Goal: Information Seeking & Learning: Learn about a topic

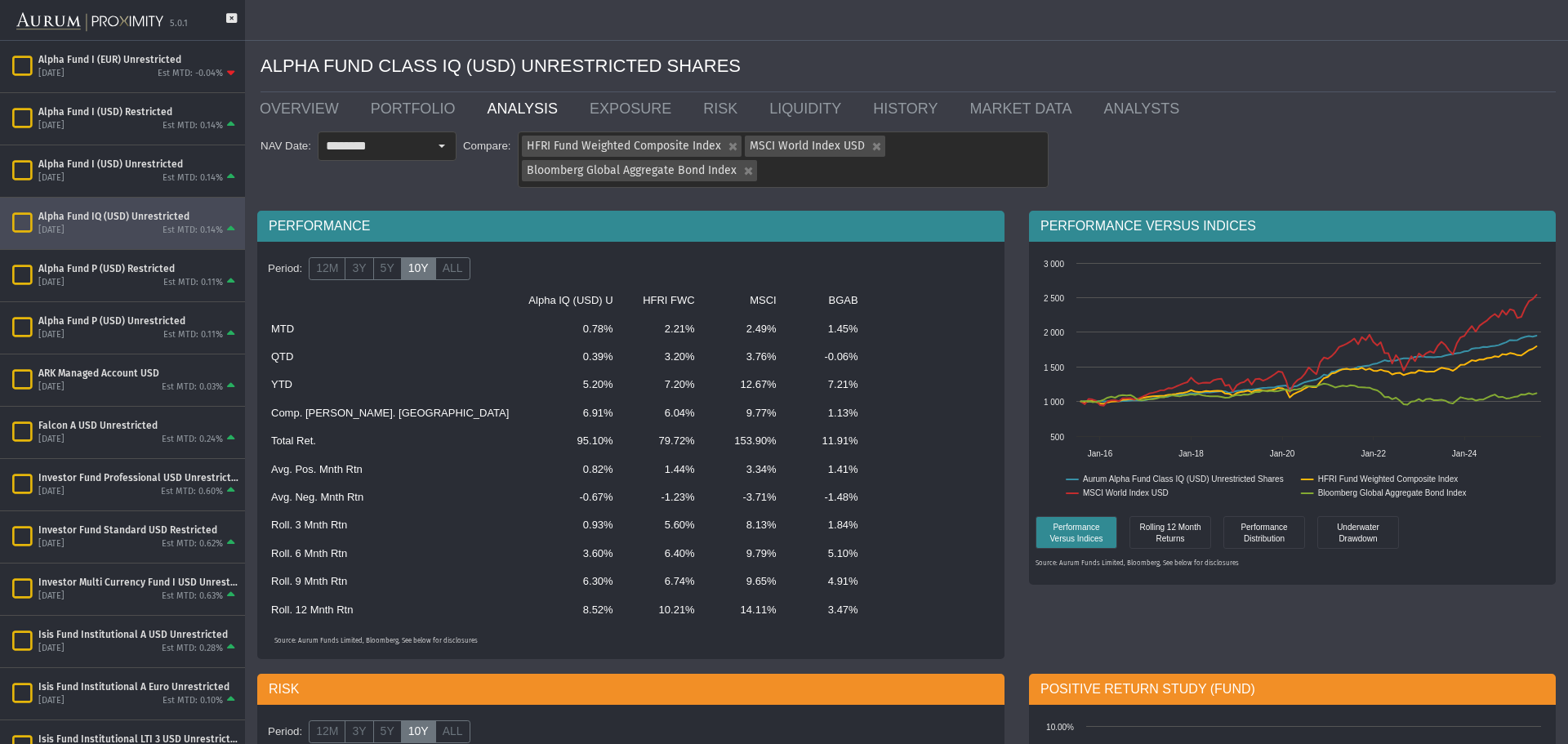
scroll to position [898, 0]
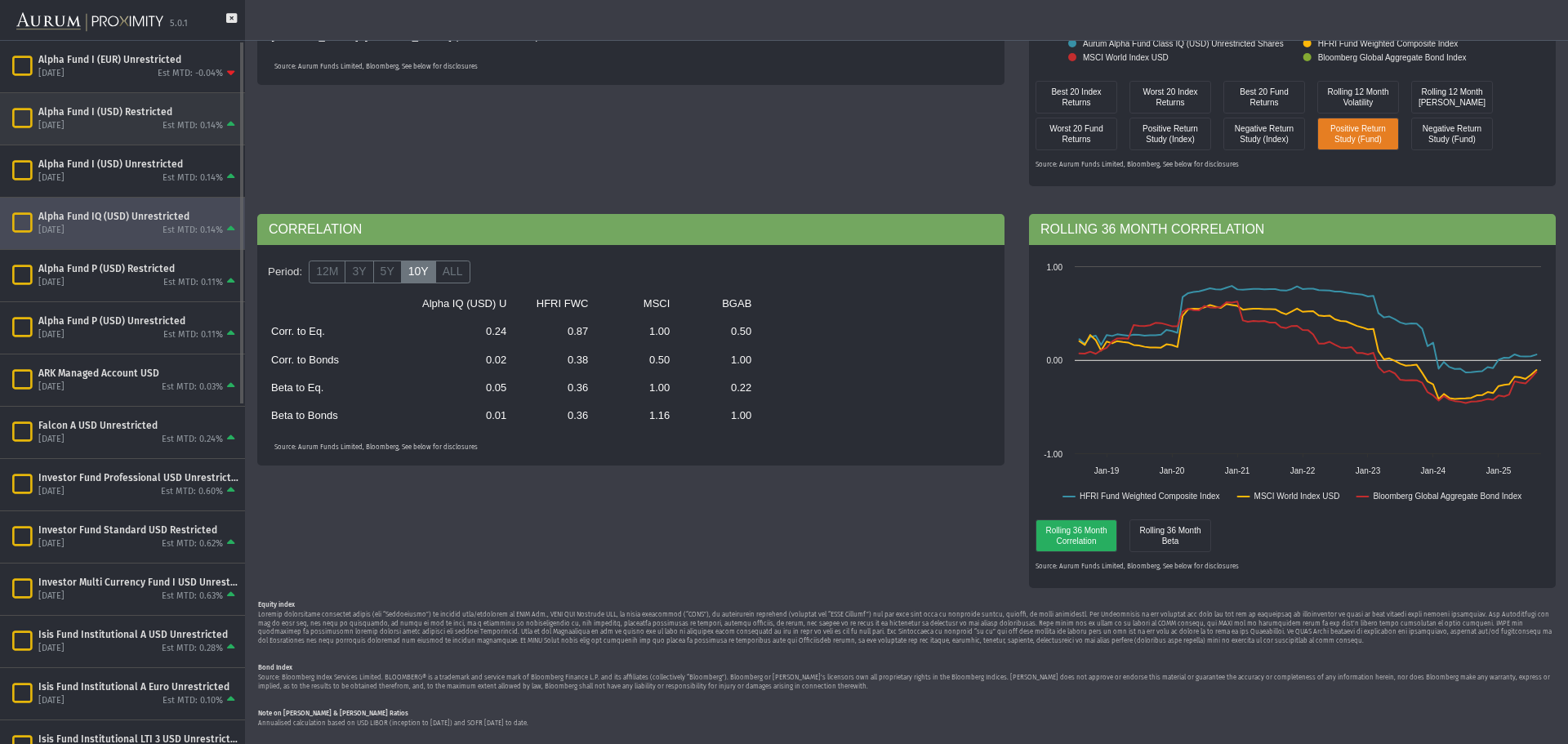
click at [109, 123] on div "[DATE] Est MTD: 0.14%" at bounding box center [138, 126] width 200 height 15
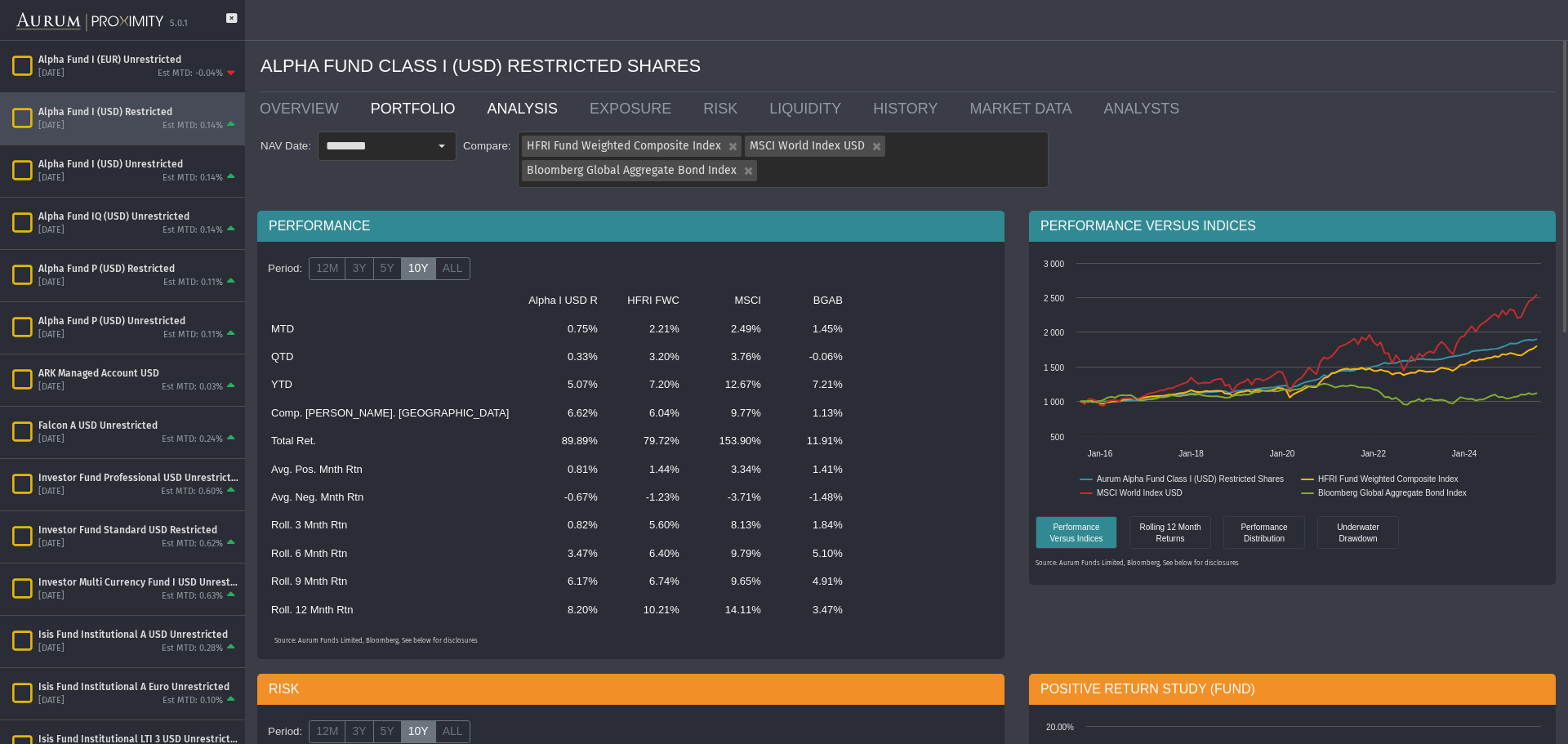
click at [380, 103] on link "PORTFOLIO" at bounding box center [417, 109] width 117 height 33
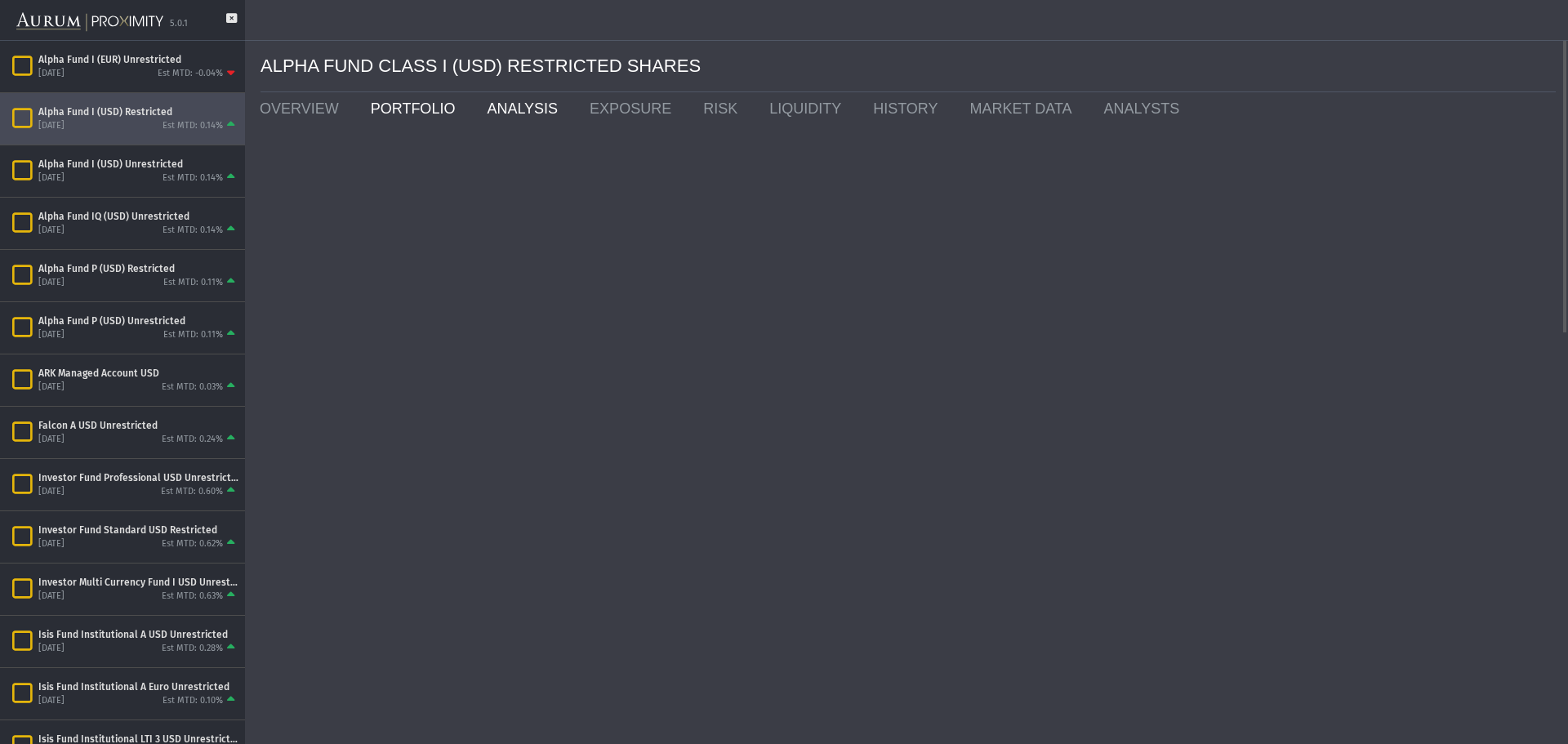
click at [479, 107] on link "ANALYSIS" at bounding box center [525, 109] width 103 height 33
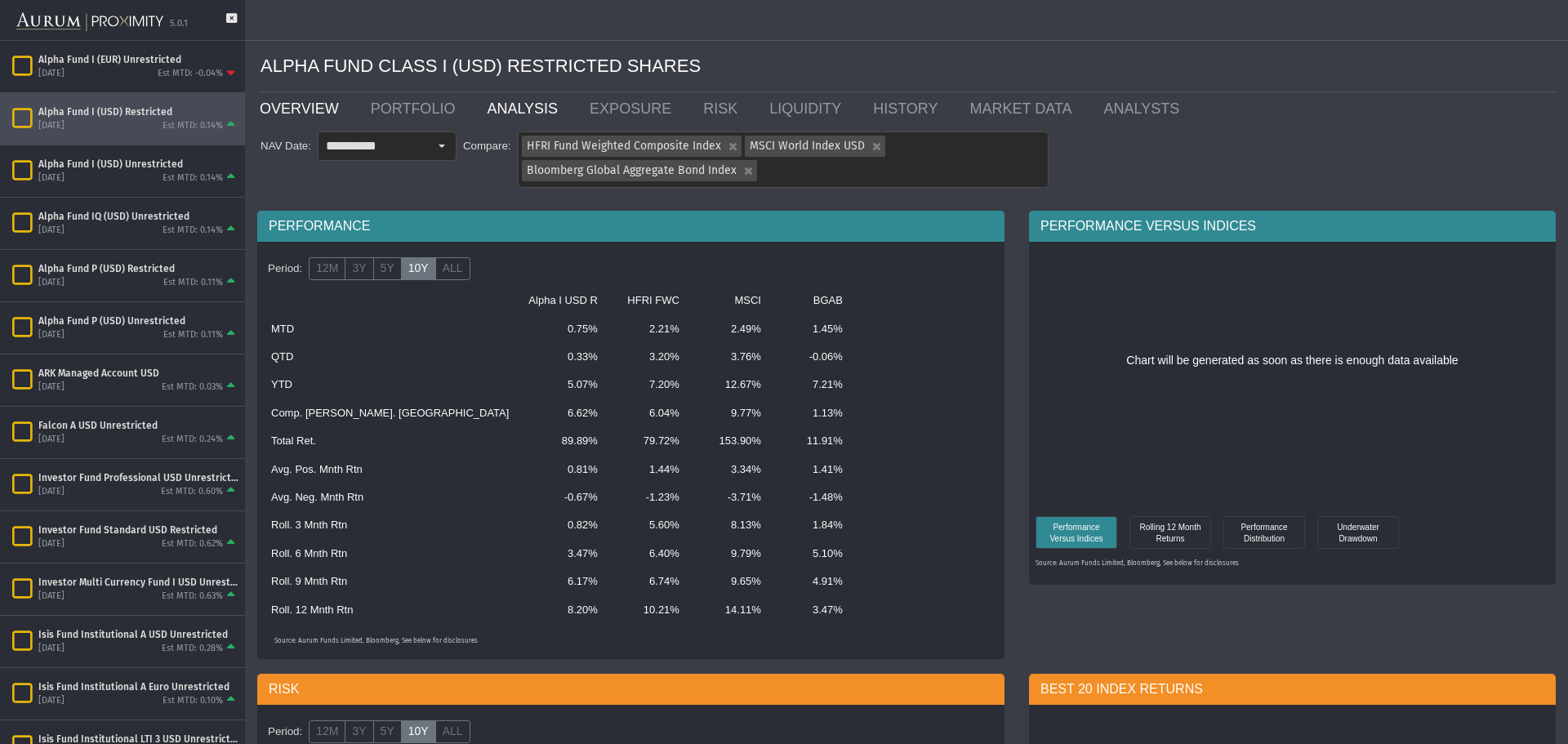
click at [313, 110] on link "OVERVIEW" at bounding box center [303, 109] width 111 height 33
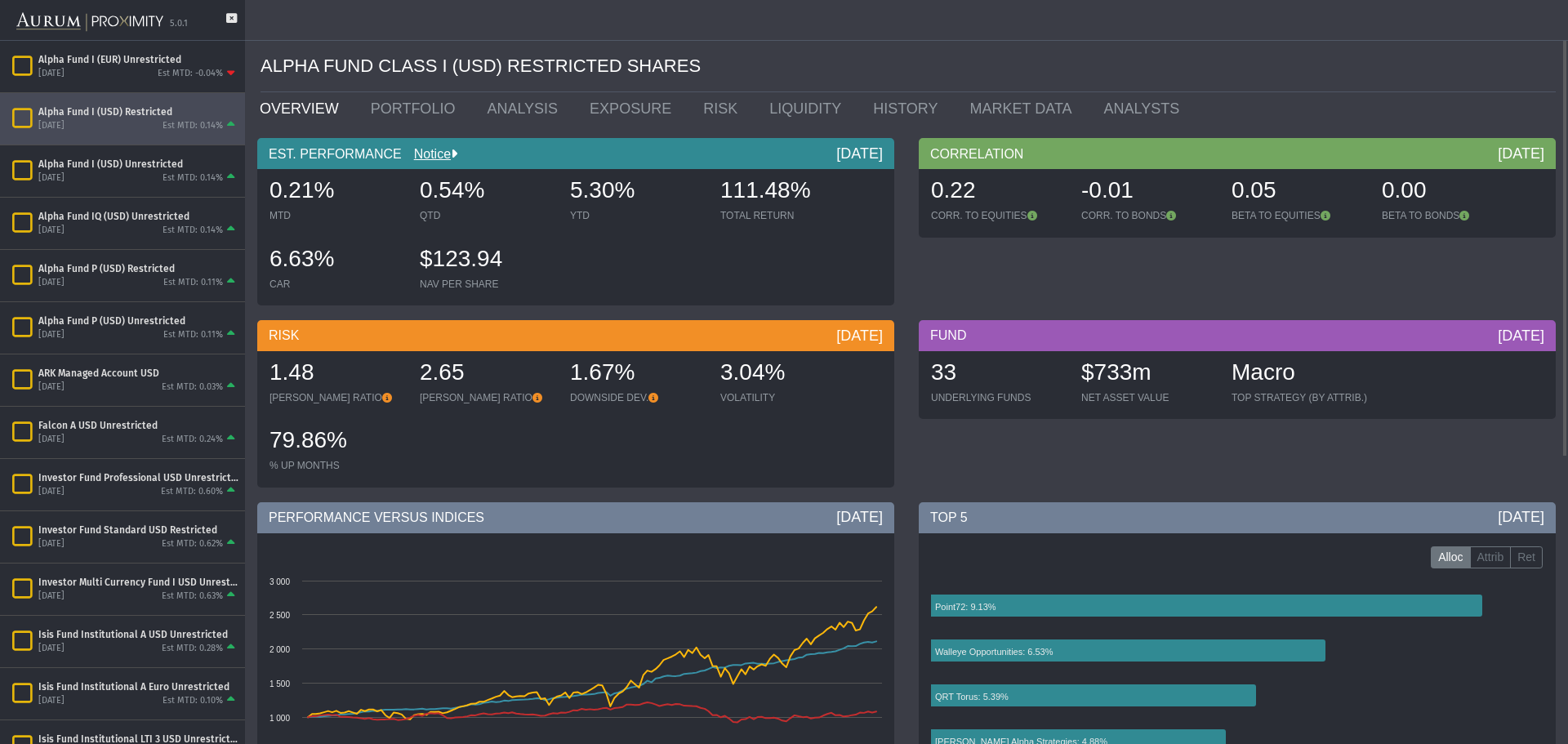
drag, startPoint x: 561, startPoint y: 196, endPoint x: 679, endPoint y: 192, distance: 118.1
click at [679, 192] on div "0.21% MTD 0.54% QTD 5.30% YTD 111.48% TOTAL RETURN 6.63% CAR $123.94 NAV PER SH…" at bounding box center [575, 236] width 628 height 136
click at [671, 195] on div "5.30%" at bounding box center [637, 192] width 134 height 35
drag, startPoint x: 466, startPoint y: 109, endPoint x: 466, endPoint y: 120, distance: 11.0
click at [474, 109] on link "ANALYSIS" at bounding box center [525, 109] width 103 height 33
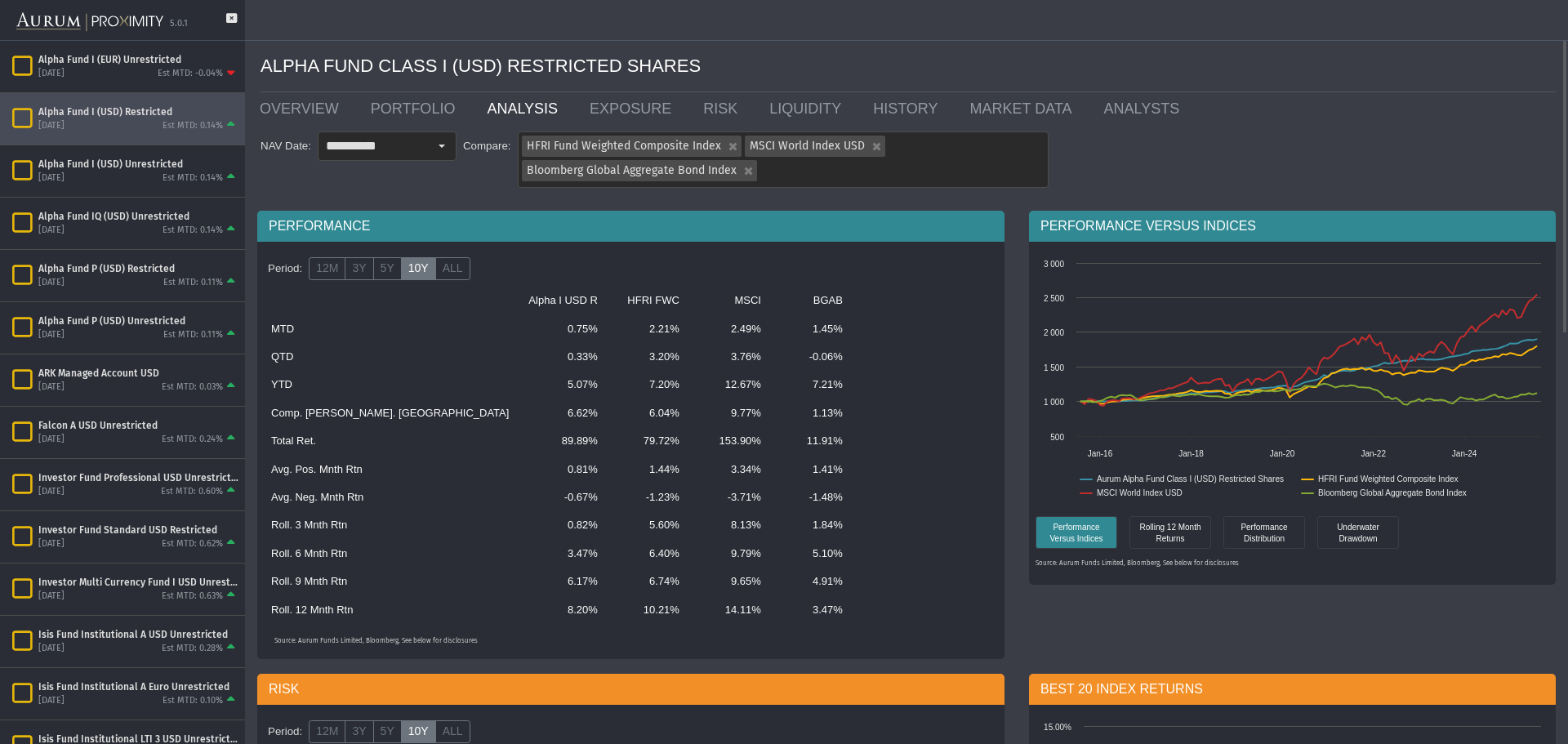
drag, startPoint x: 460, startPoint y: 412, endPoint x: 491, endPoint y: 414, distance: 31.1
click at [519, 414] on td "6.62%" at bounding box center [563, 413] width 89 height 27
click at [384, 274] on label "5Y" at bounding box center [387, 268] width 28 height 23
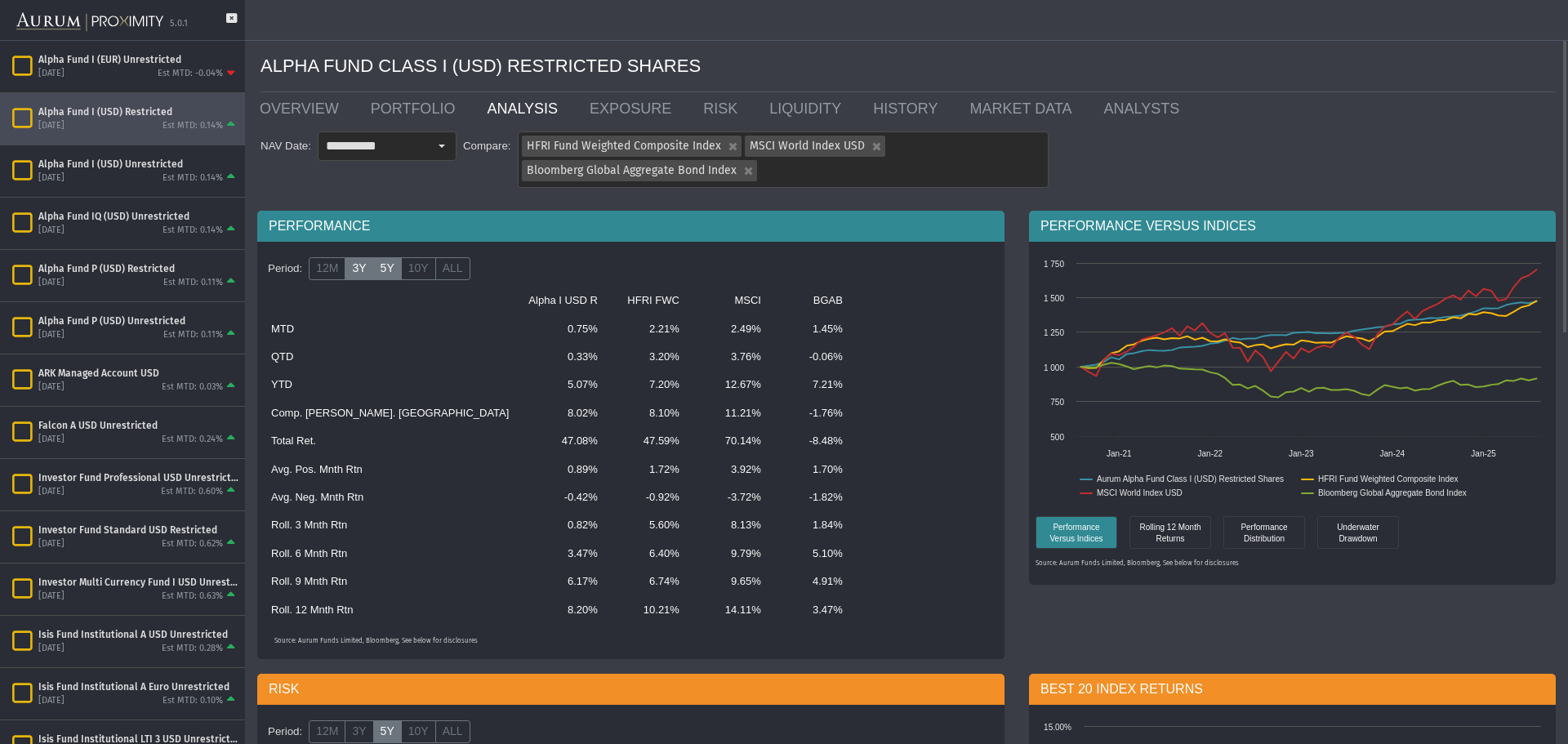
click at [361, 275] on label "3Y" at bounding box center [358, 268] width 28 height 23
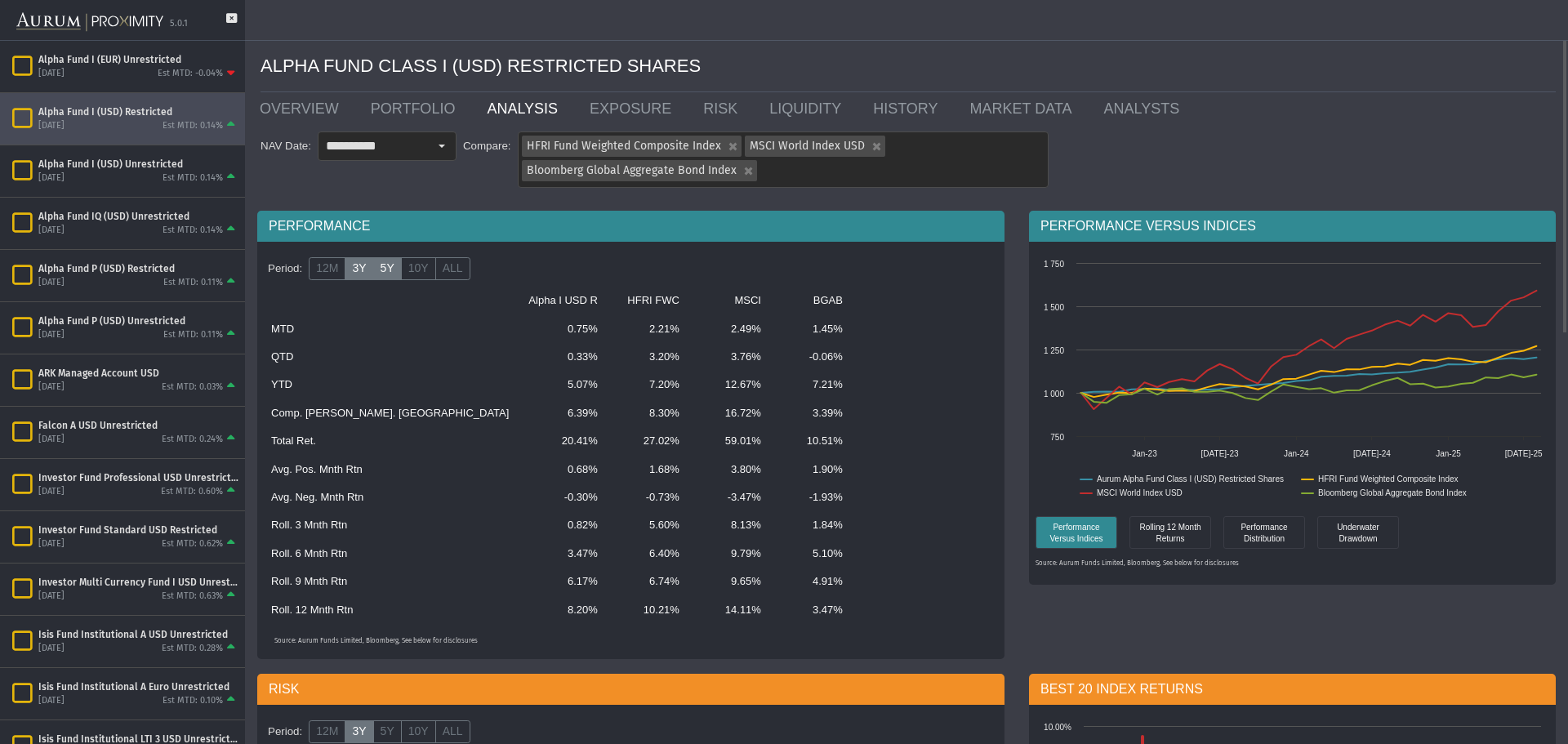
click at [374, 275] on label "5Y" at bounding box center [387, 268] width 28 height 23
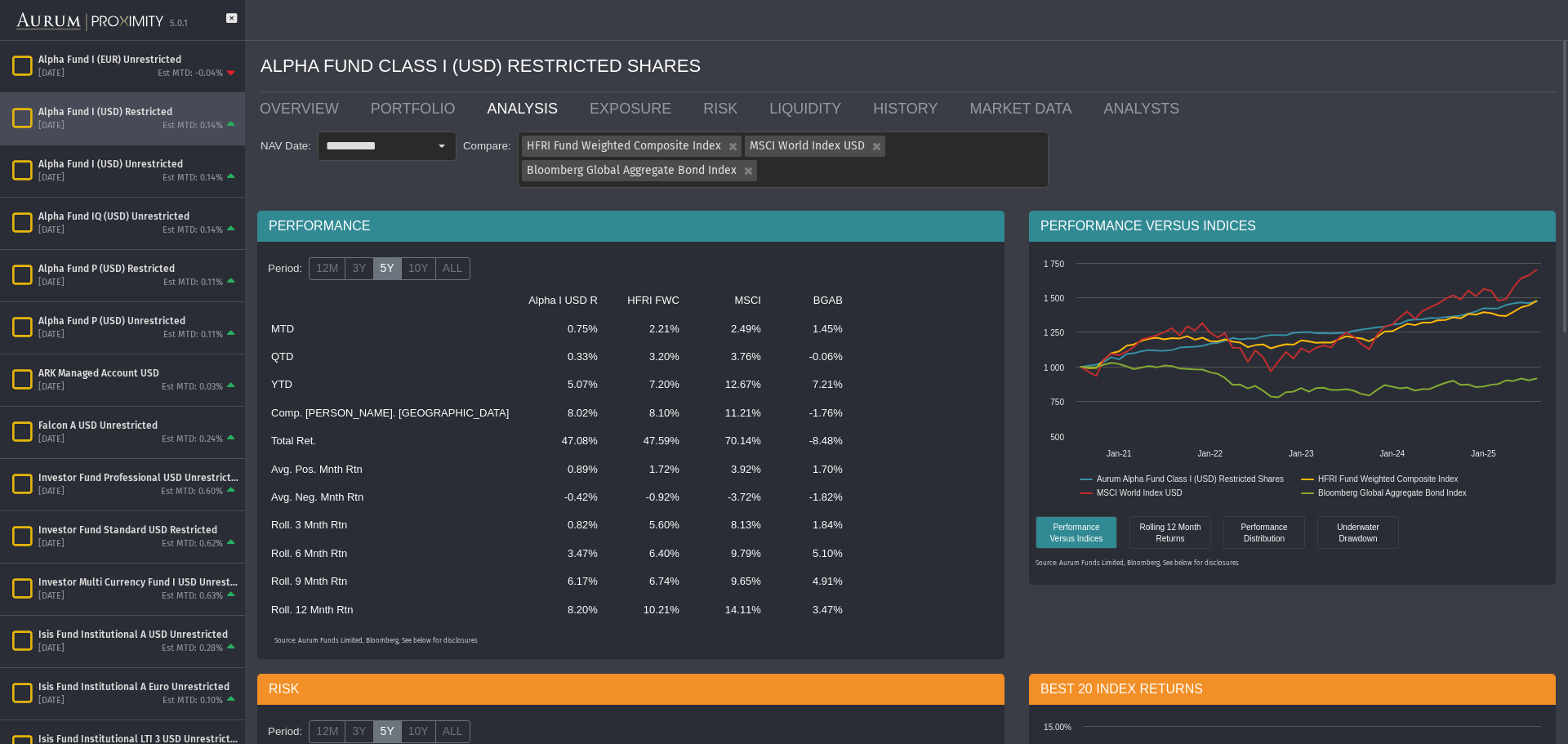
drag, startPoint x: 465, startPoint y: 418, endPoint x: 496, endPoint y: 424, distance: 31.6
click at [519, 424] on td "8.02%" at bounding box center [563, 413] width 89 height 27
click at [519, 407] on td "8.02%" at bounding box center [563, 413] width 89 height 27
click at [519, 414] on td "8.02%" at bounding box center [563, 413] width 89 height 27
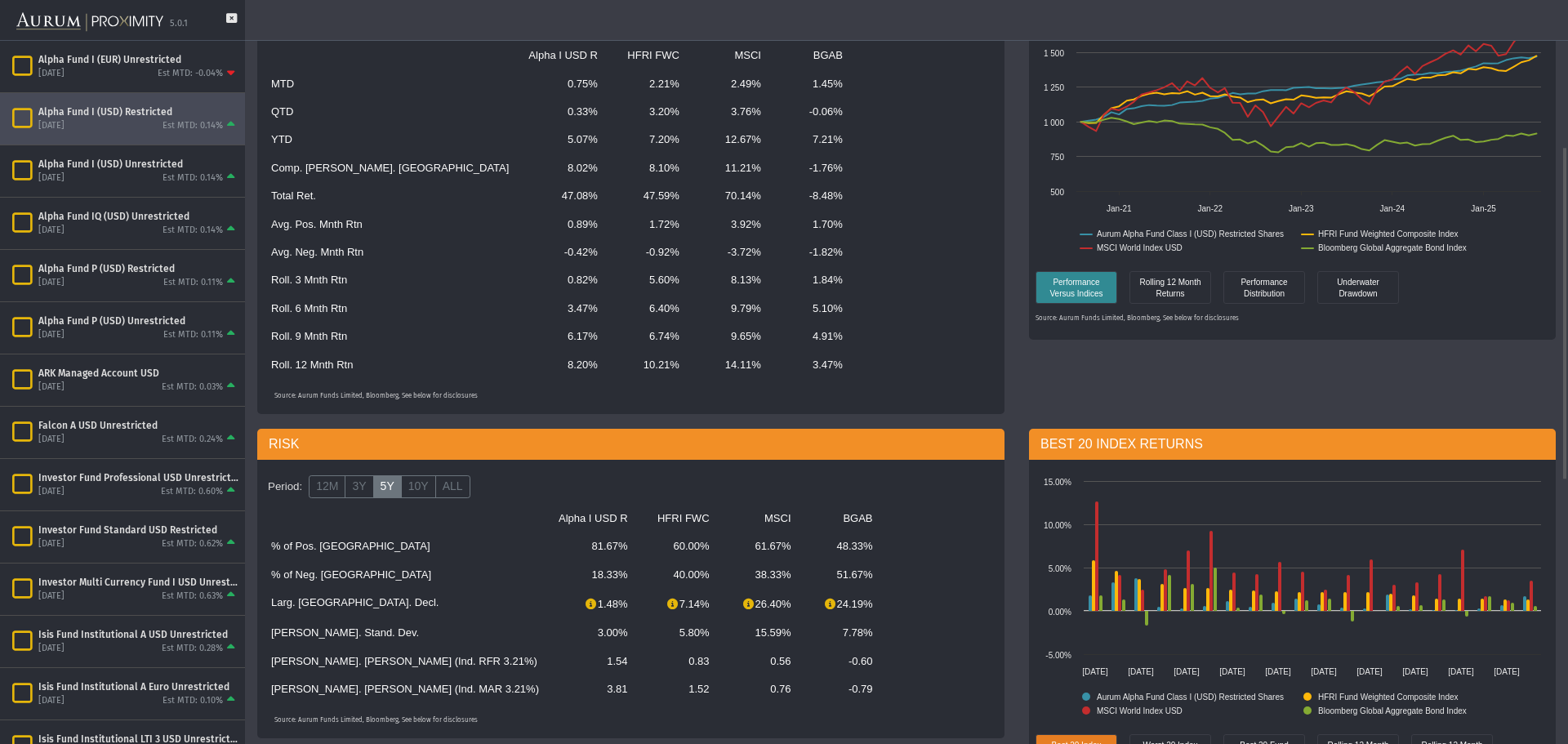
scroll to position [327, 0]
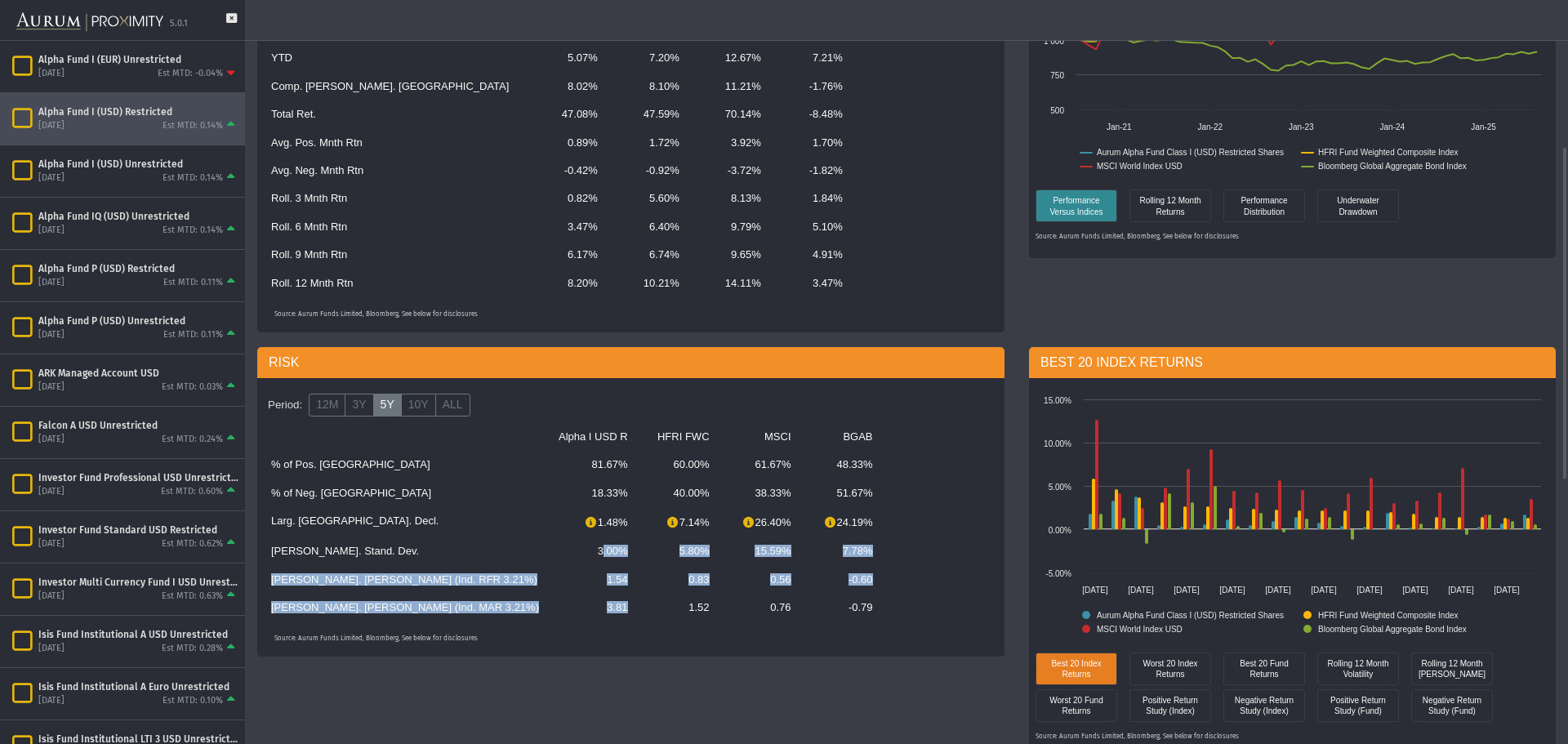
drag, startPoint x: 467, startPoint y: 555, endPoint x: 518, endPoint y: 610, distance: 75.0
click at [518, 610] on tbody "Alpha I USD R HFRI FWC MSCI BGAB % of Pos. Rtns 81.67% 60.00% 61.67% 48.33% % o…" at bounding box center [613, 521] width 703 height 198
click at [637, 614] on td "1.52" at bounding box center [678, 607] width 81 height 27
click at [549, 591] on td "1.54" at bounding box center [593, 580] width 89 height 27
drag, startPoint x: 494, startPoint y: 580, endPoint x: 518, endPoint y: 611, distance: 39.2
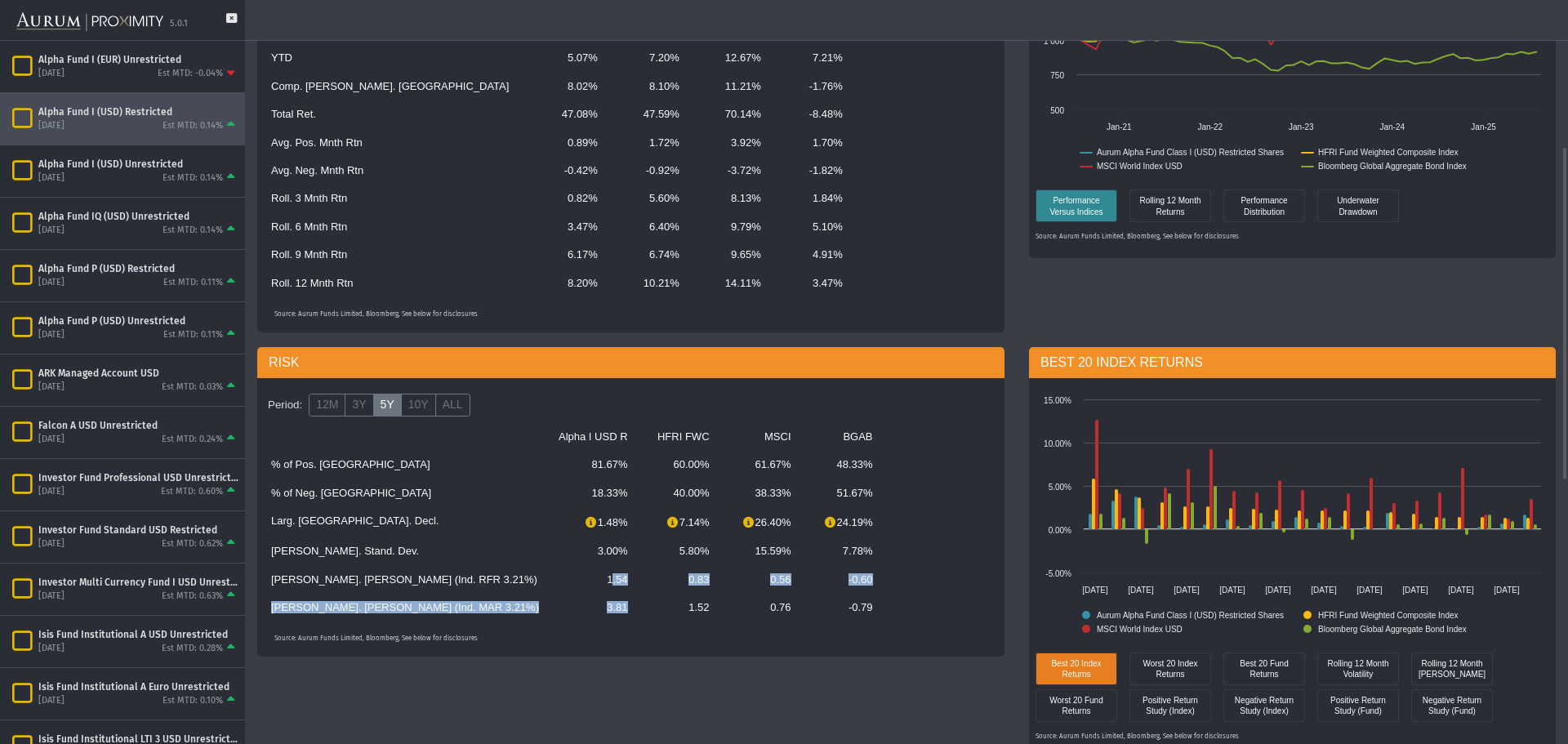
click at [518, 611] on tbody "Alpha I USD R HFRI FWC MSCI BGAB % of Pos. Rtns 81.67% 60.00% 61.67% 48.33% % o…" at bounding box center [613, 521] width 703 height 198
drag, startPoint x: 518, startPoint y: 611, endPoint x: 500, endPoint y: 613, distance: 18.1
click at [637, 612] on td "1.52" at bounding box center [678, 607] width 81 height 27
click at [549, 609] on td "3.81" at bounding box center [593, 607] width 89 height 27
click at [549, 588] on td "1.54" at bounding box center [593, 580] width 89 height 27
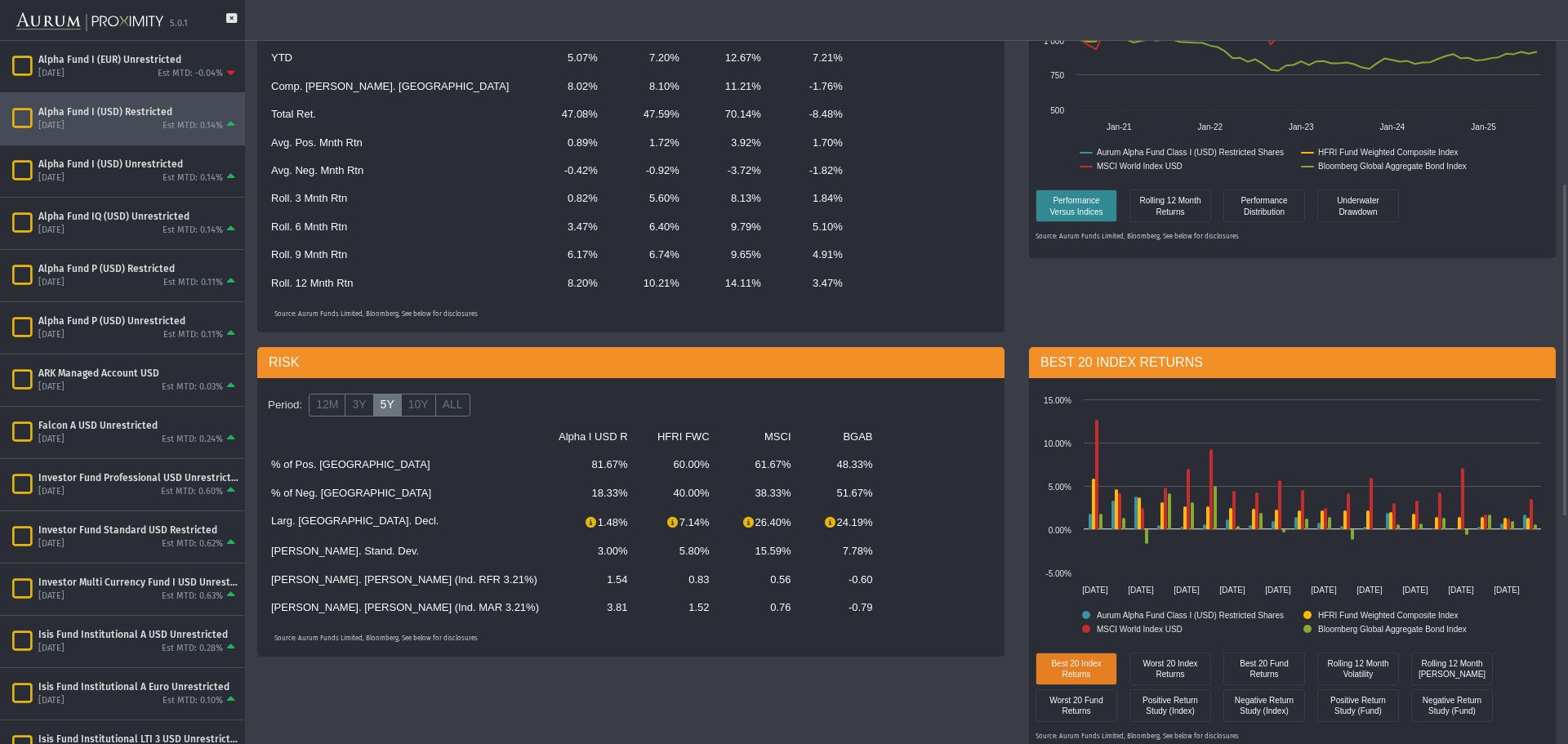
scroll to position [408, 0]
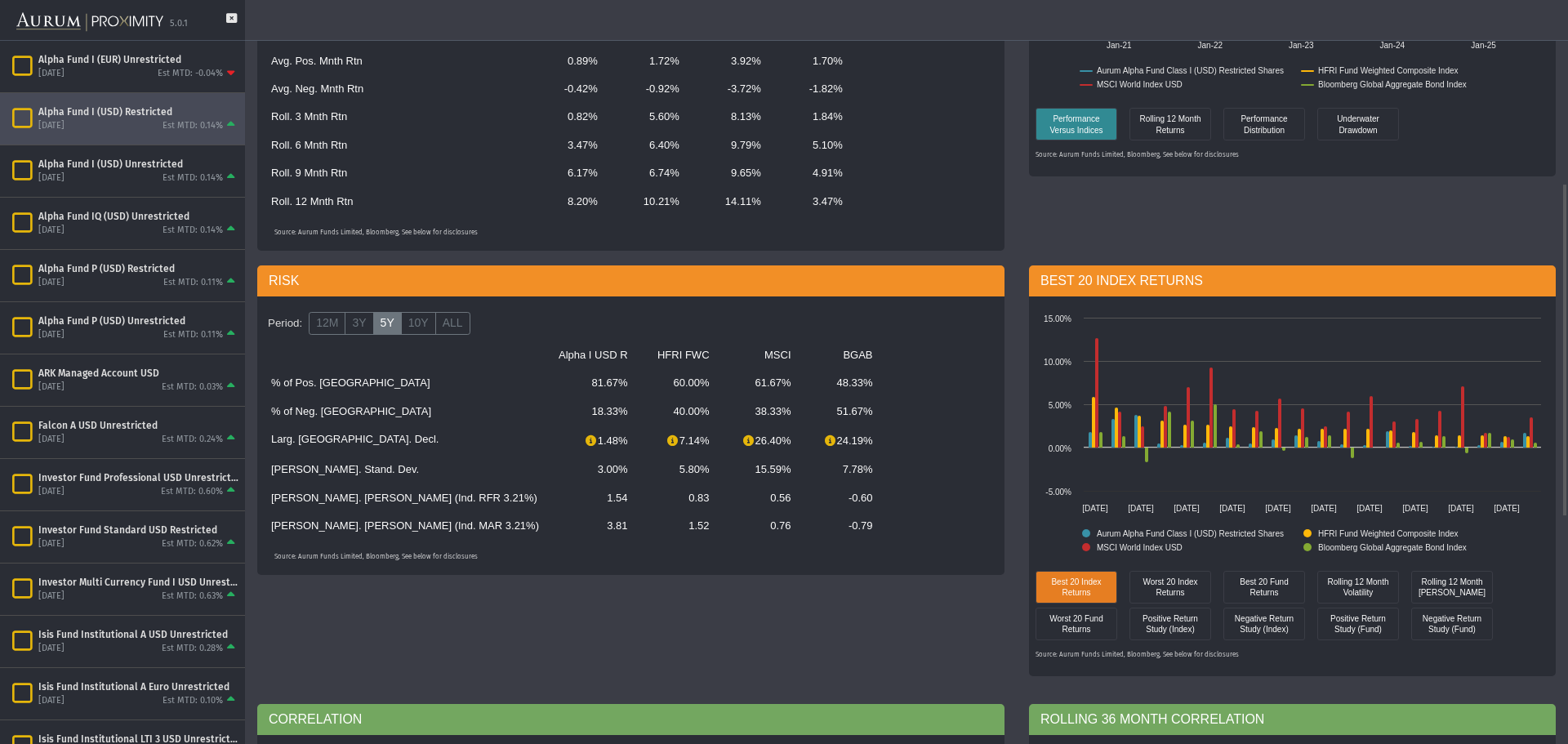
drag, startPoint x: 461, startPoint y: 474, endPoint x: 506, endPoint y: 471, distance: 45.1
click at [549, 471] on td "3.00%" at bounding box center [593, 469] width 89 height 27
click at [363, 320] on label "3Y" at bounding box center [358, 323] width 28 height 23
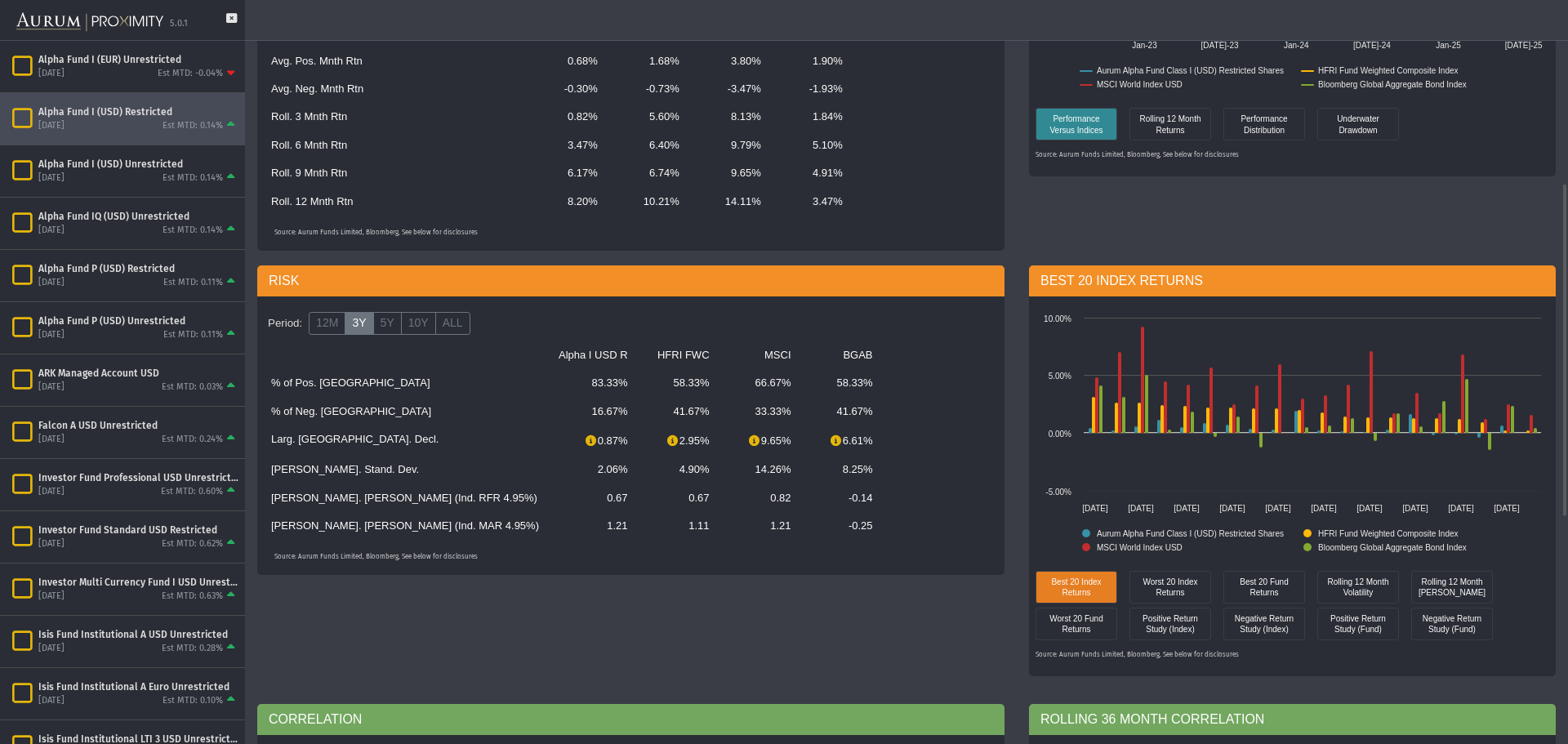
click at [346, 329] on label "3Y" at bounding box center [358, 323] width 28 height 23
click at [328, 330] on label "12M" at bounding box center [327, 323] width 37 height 23
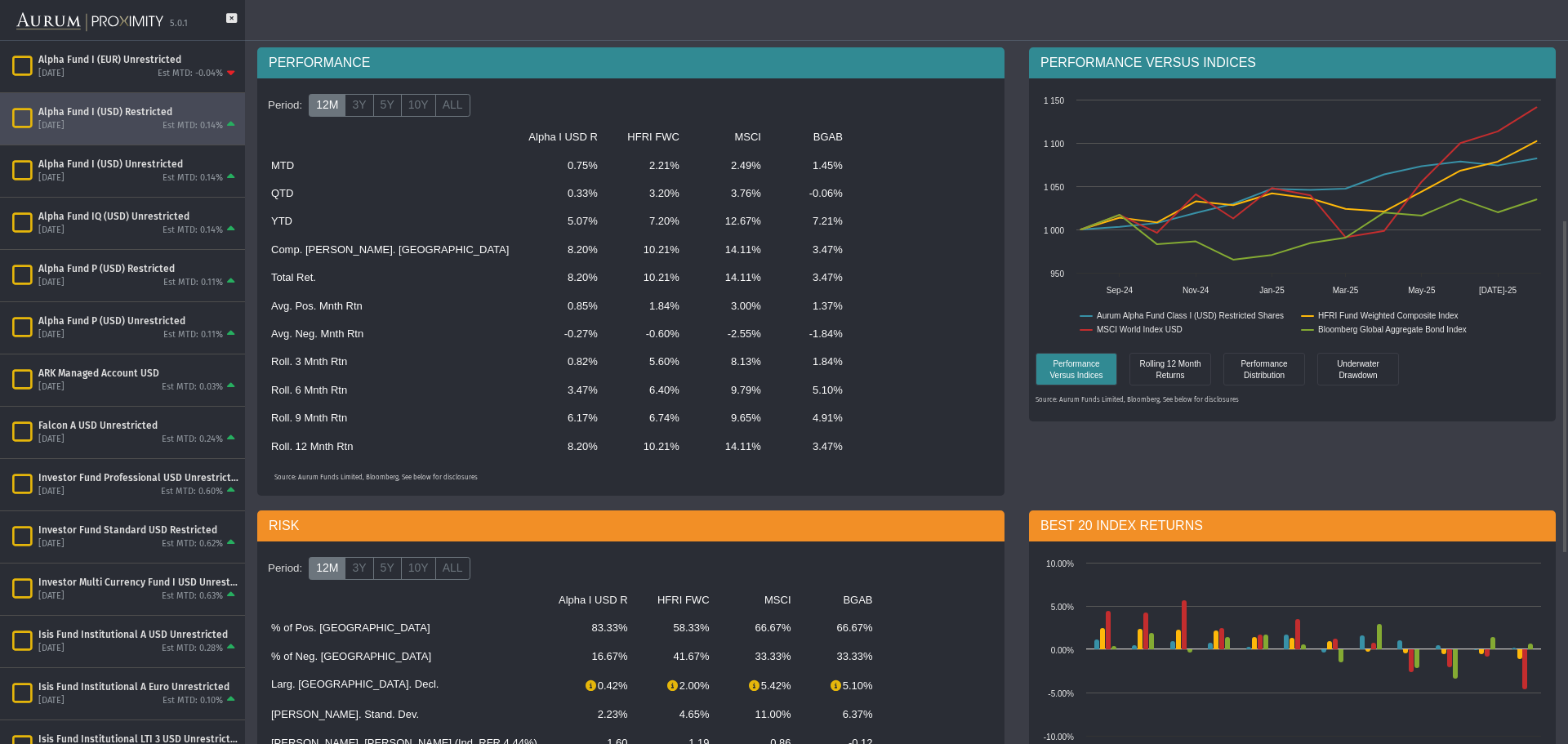
scroll to position [489, 0]
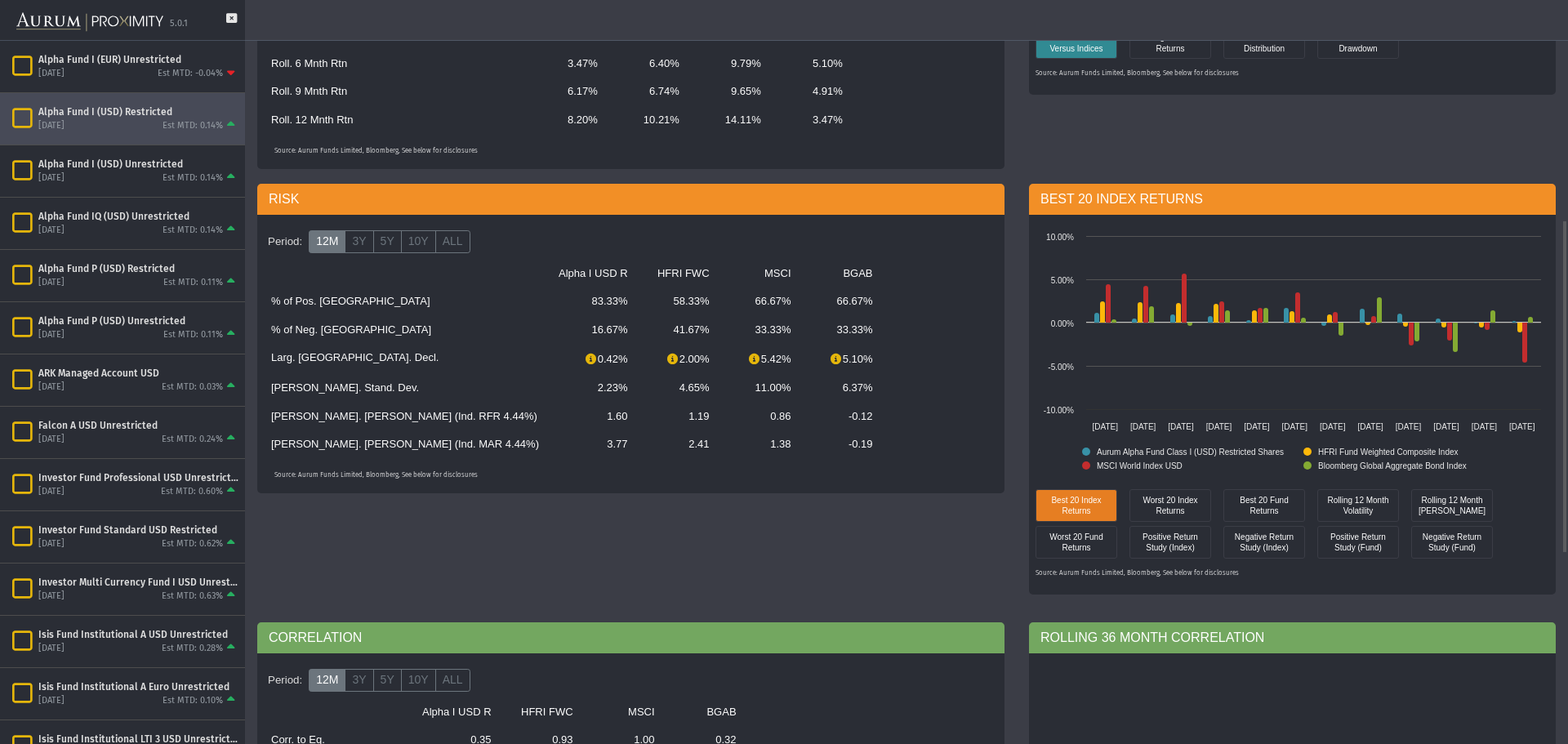
drag, startPoint x: 479, startPoint y: 417, endPoint x: 505, endPoint y: 417, distance: 26.0
click at [549, 417] on td "1.60" at bounding box center [593, 416] width 89 height 27
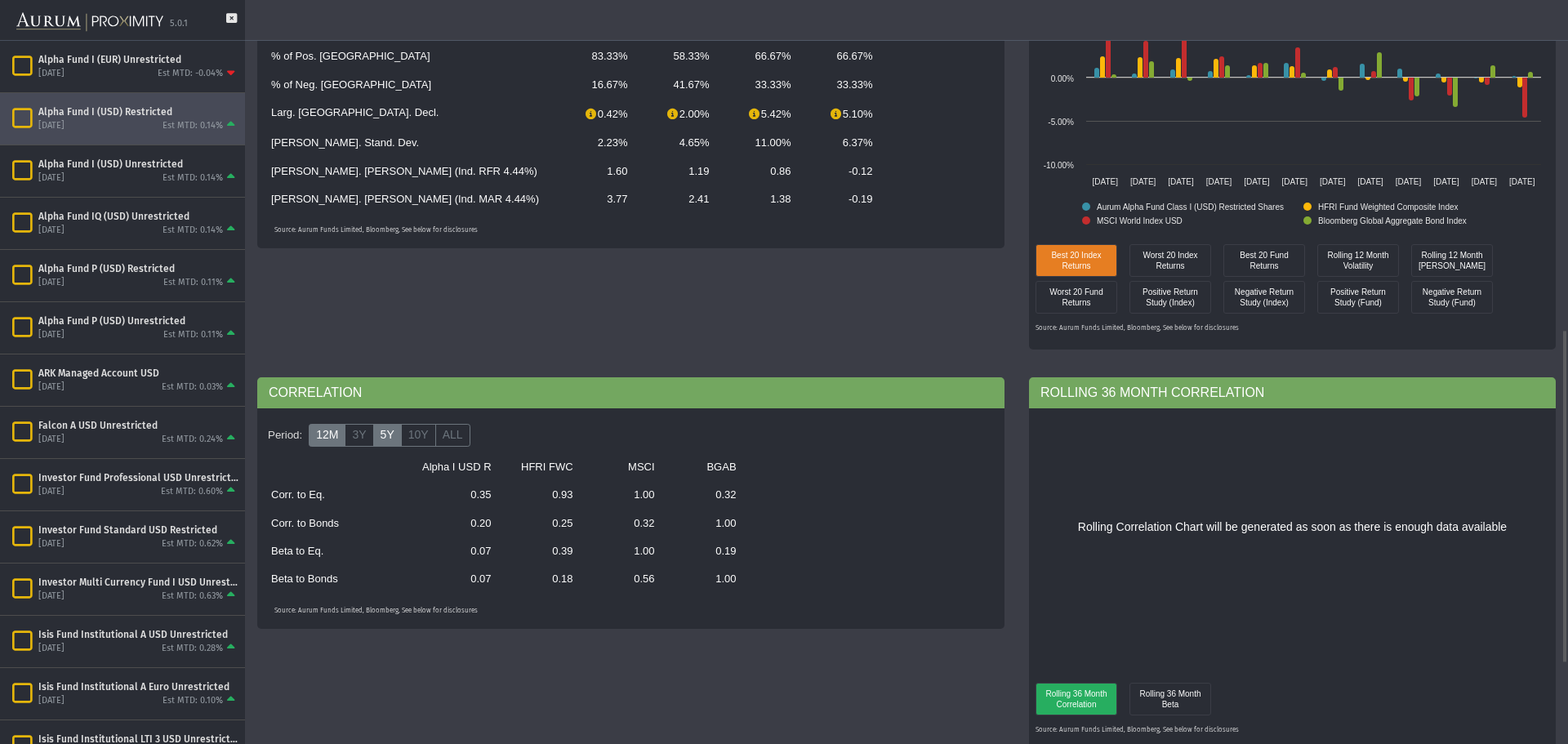
click at [388, 439] on label "5Y" at bounding box center [387, 435] width 28 height 23
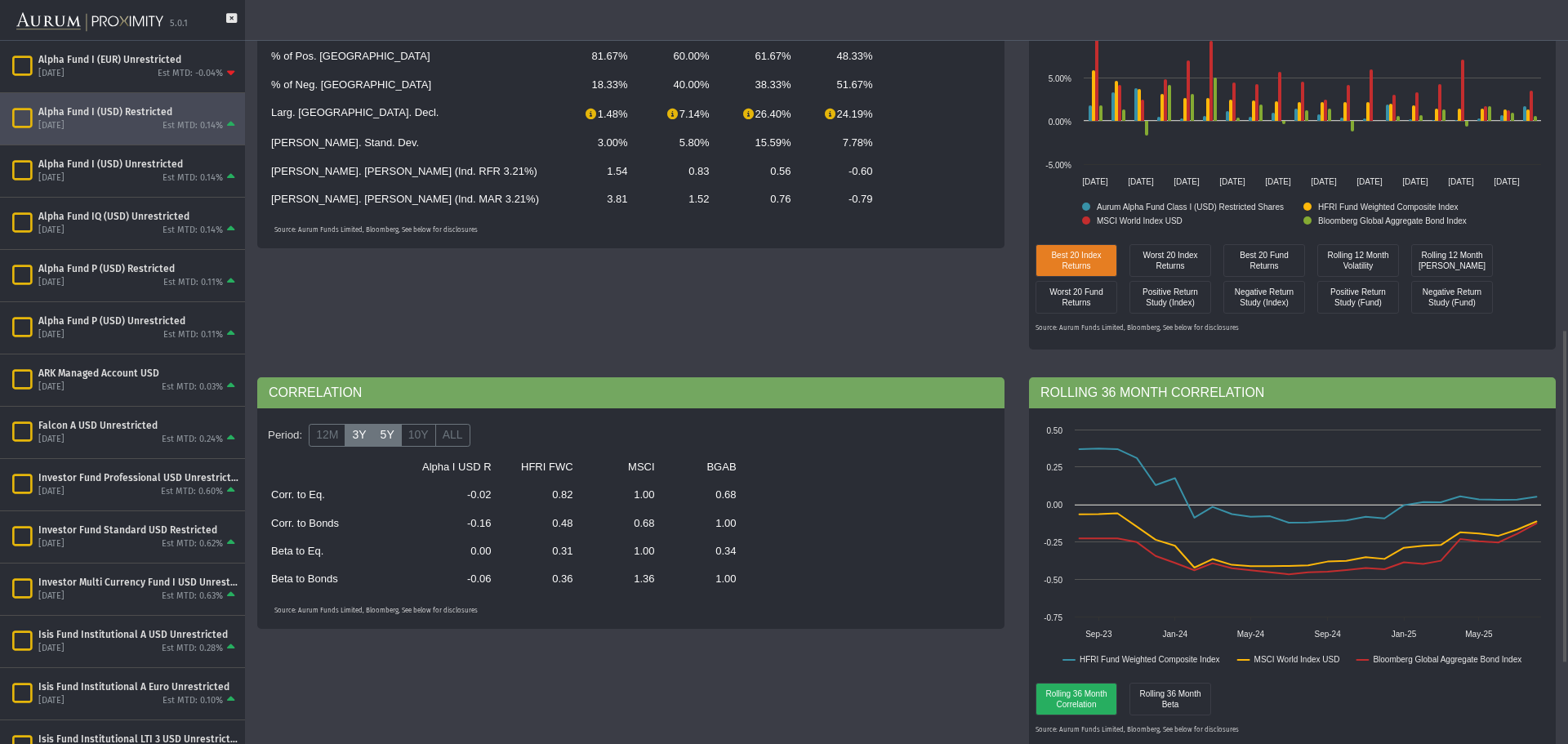
click at [361, 436] on label "3Y" at bounding box center [358, 435] width 28 height 23
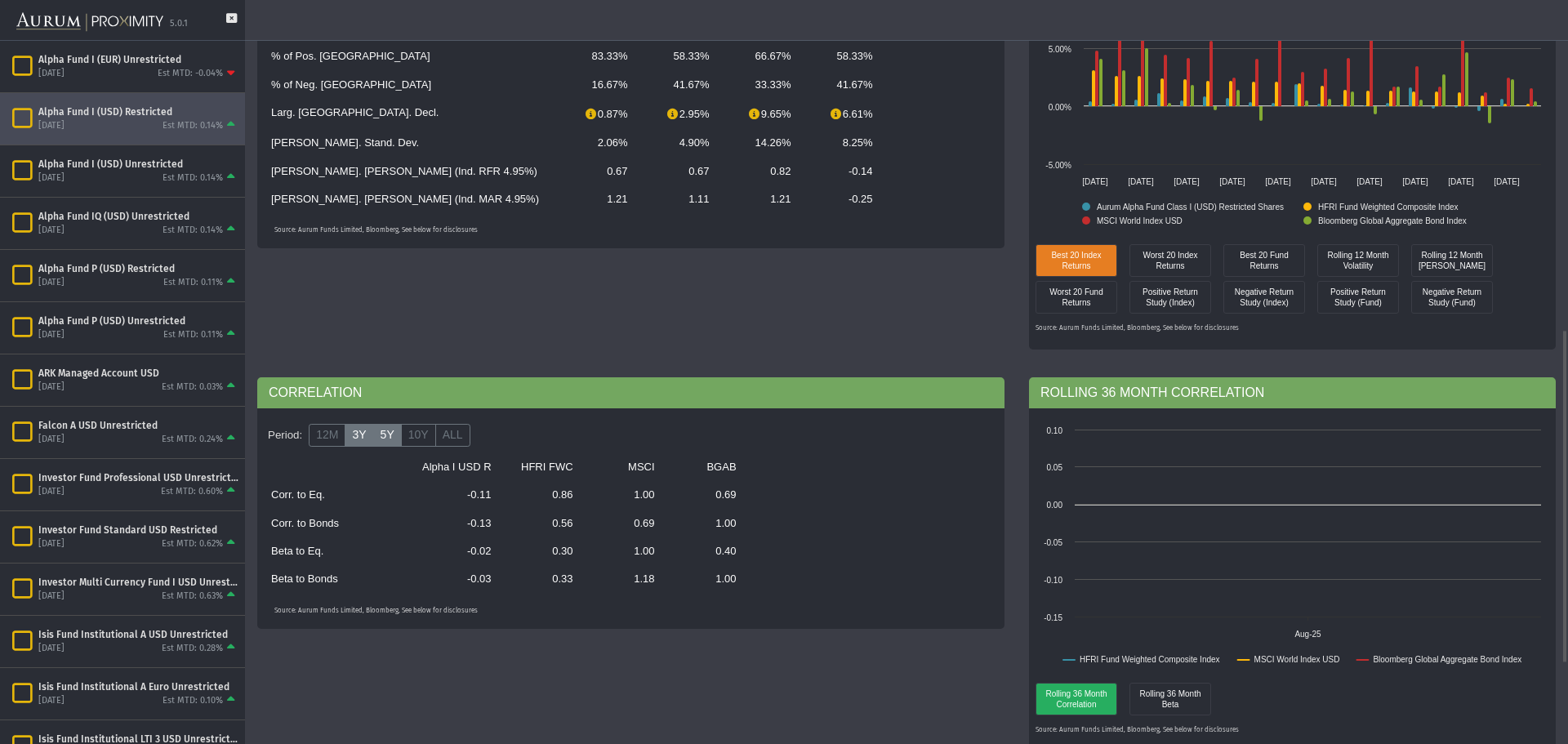
click at [378, 441] on label "5Y" at bounding box center [387, 435] width 28 height 23
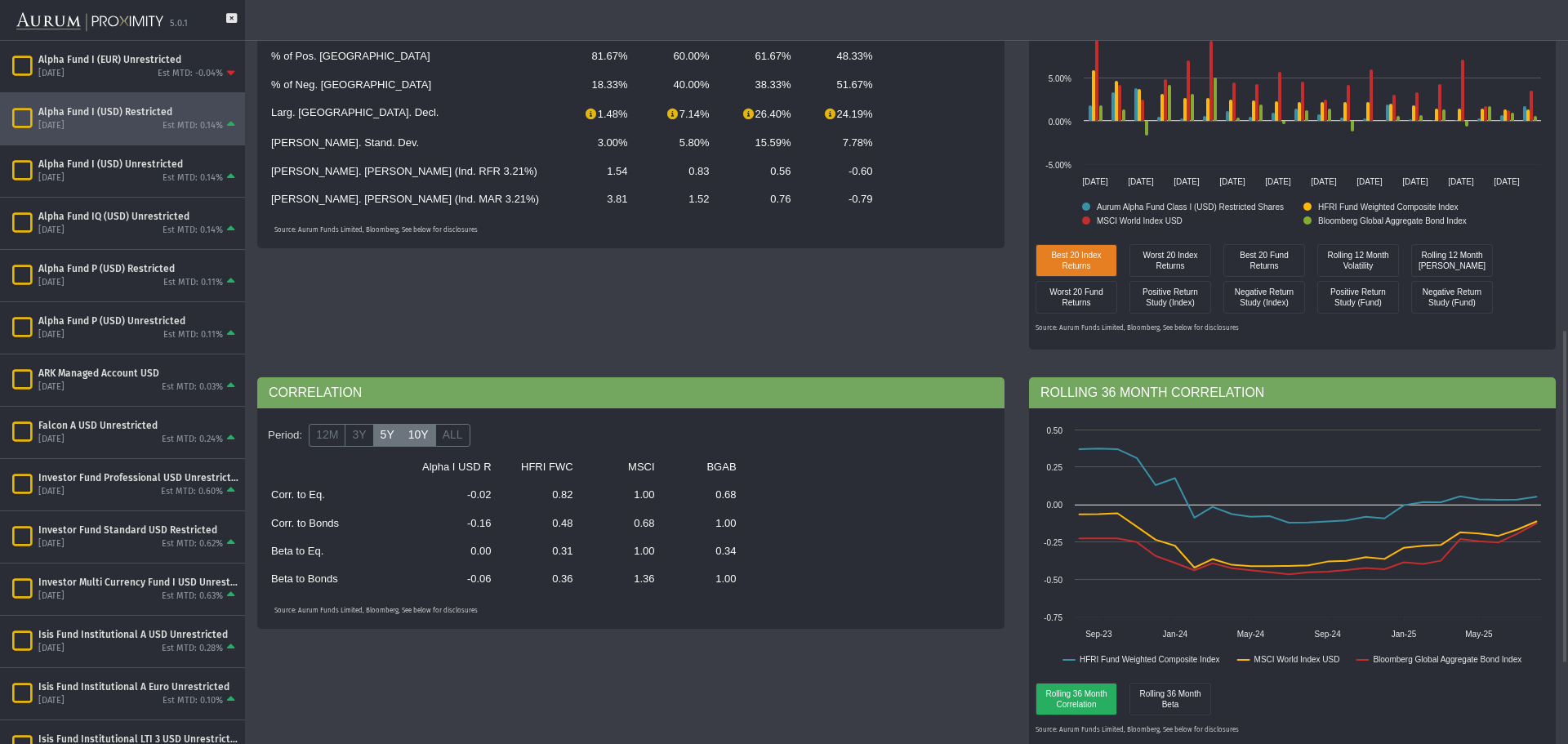
click at [408, 442] on label "10Y" at bounding box center [418, 435] width 35 height 23
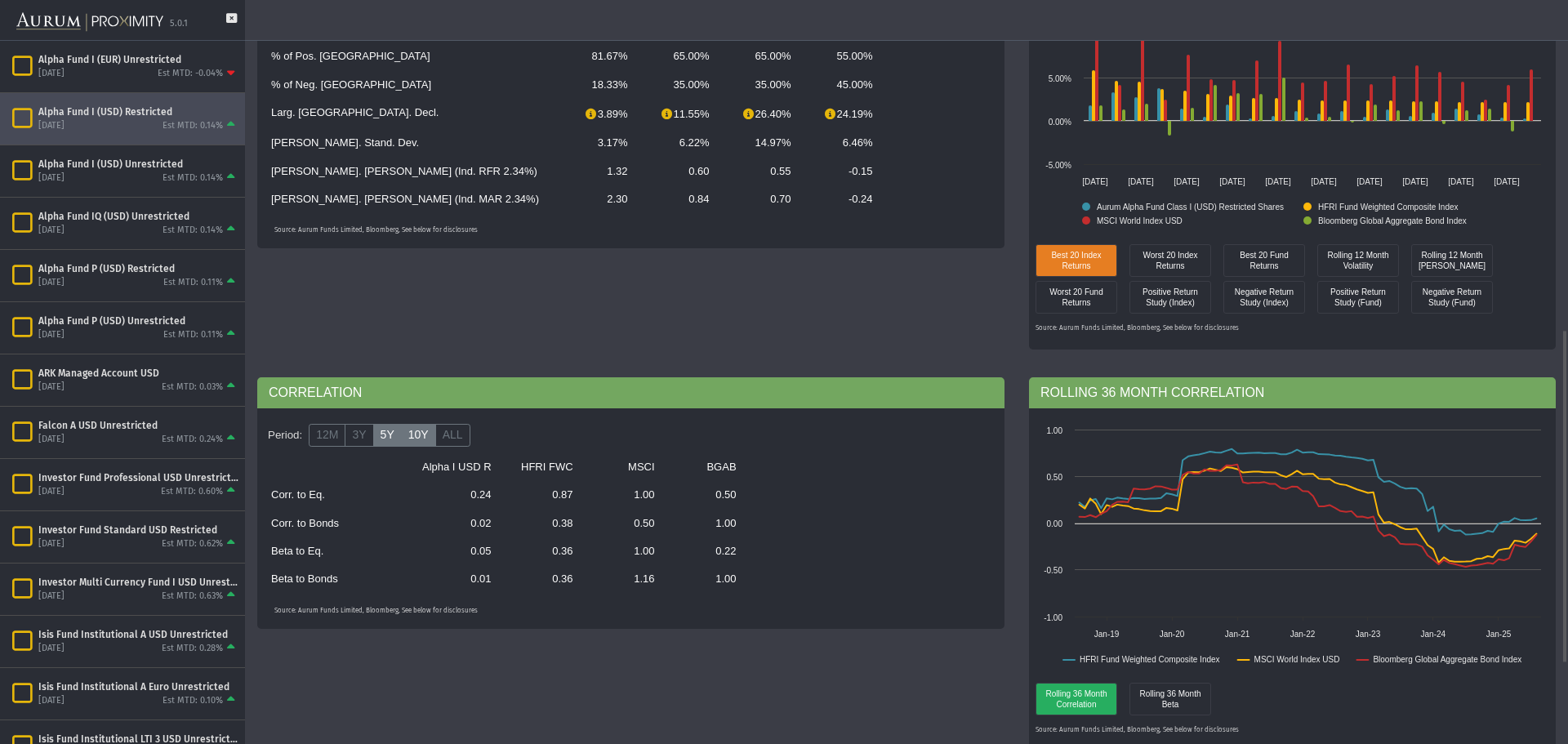
click at [393, 442] on label "5Y" at bounding box center [387, 435] width 28 height 23
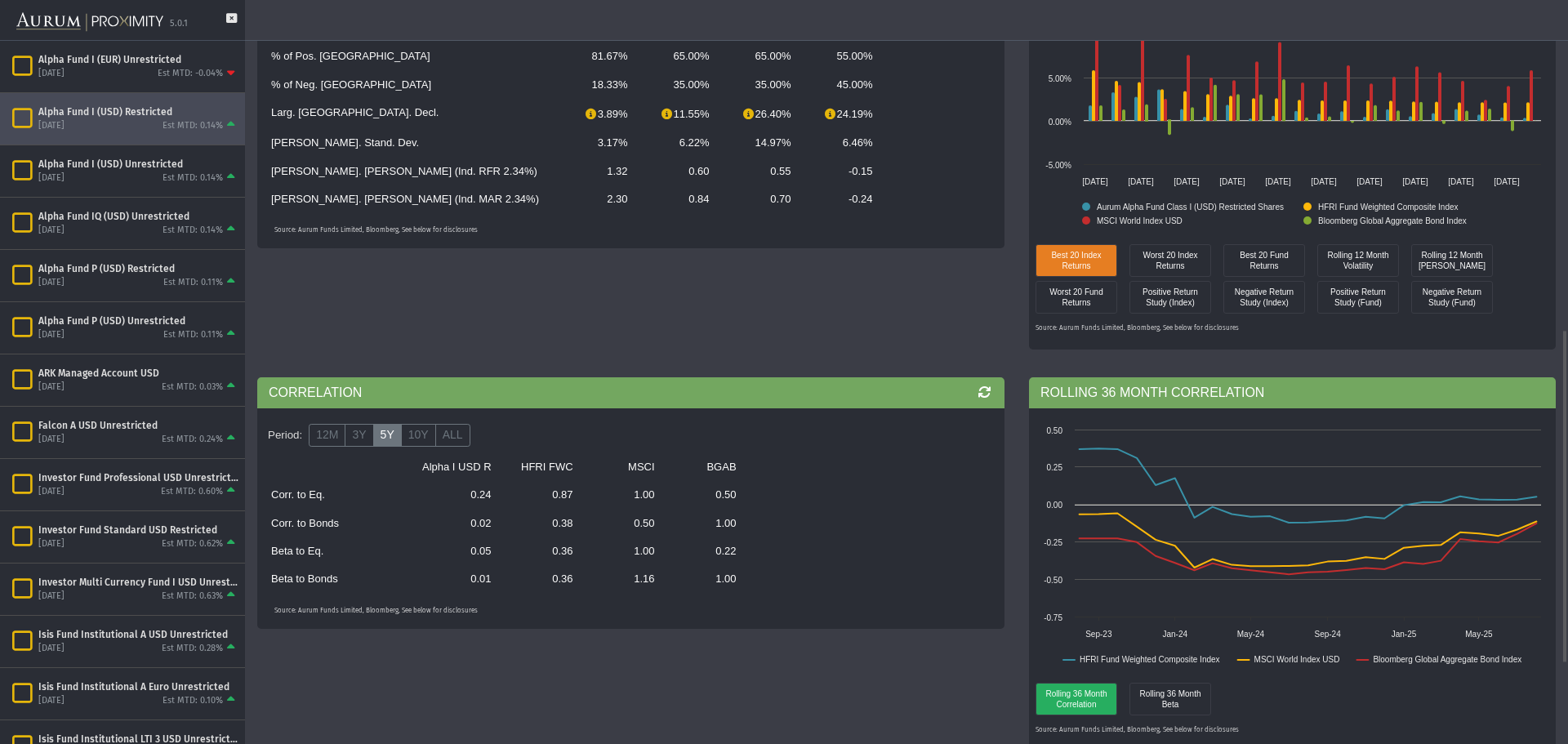
click at [374, 441] on label "5Y" at bounding box center [387, 435] width 28 height 23
click at [352, 442] on label "3Y" at bounding box center [358, 435] width 28 height 23
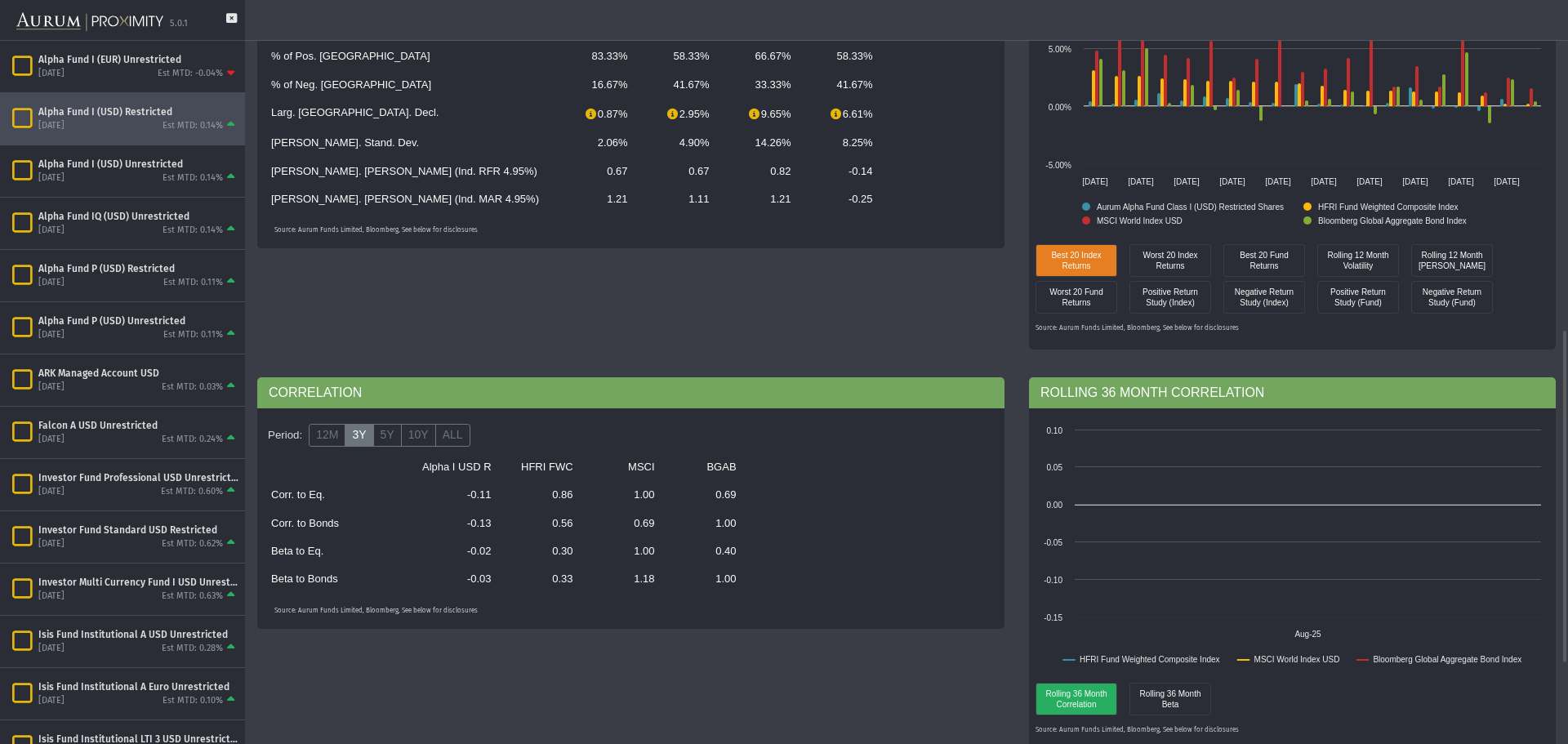
scroll to position [653, 0]
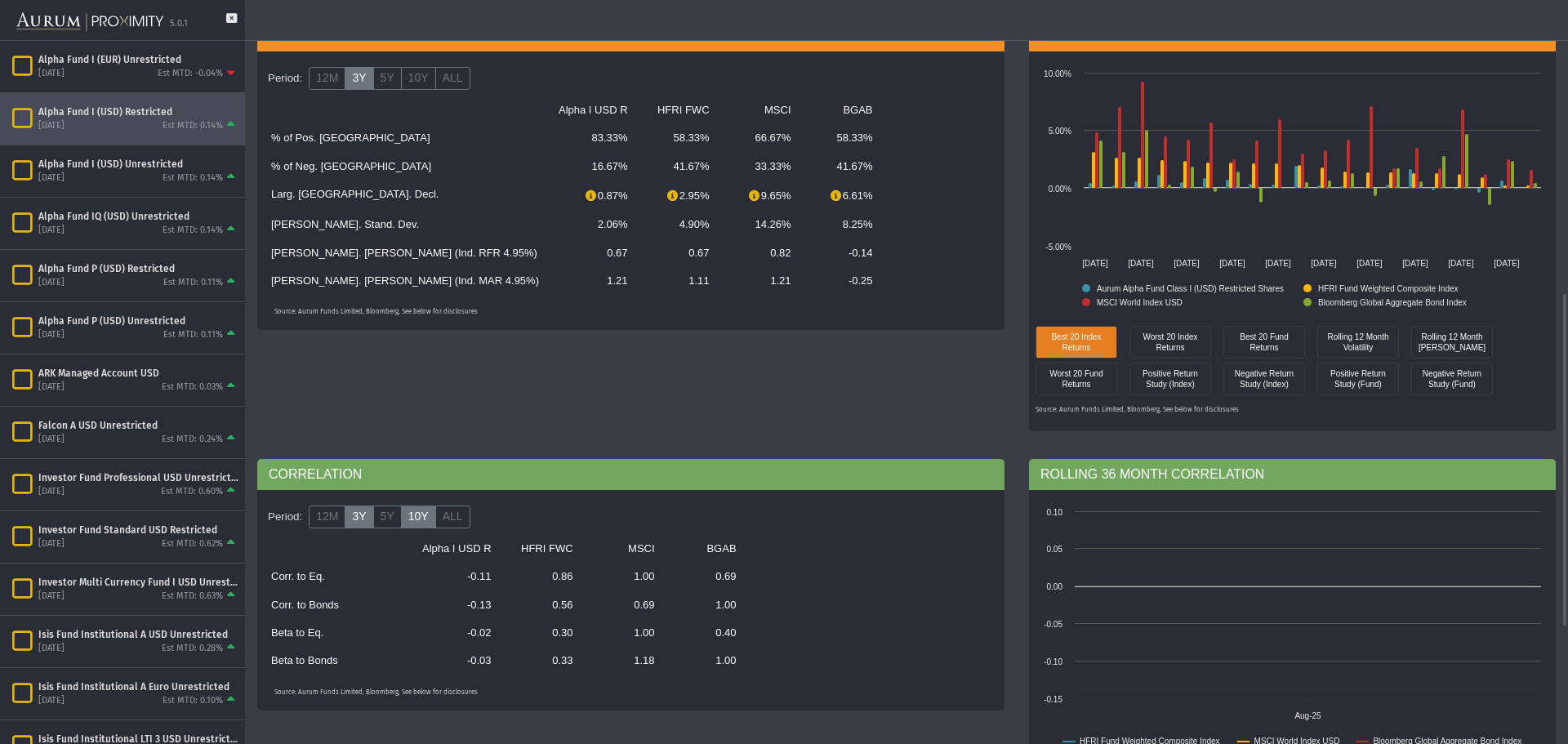
drag, startPoint x: 388, startPoint y: 515, endPoint x: 400, endPoint y: 519, distance: 12.6
click at [388, 515] on label "5Y" at bounding box center [387, 516] width 28 height 23
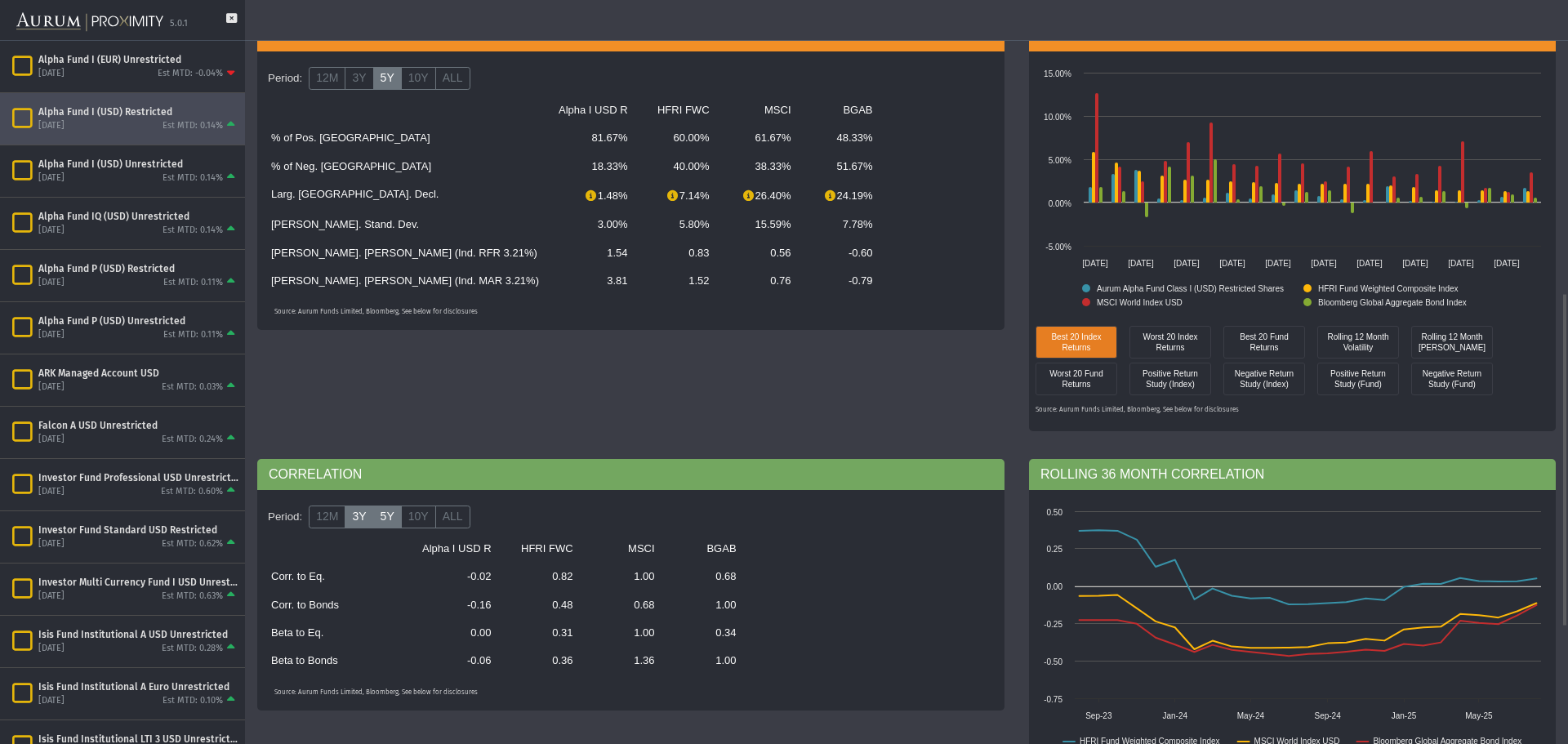
click at [359, 517] on label "3Y" at bounding box center [358, 516] width 28 height 23
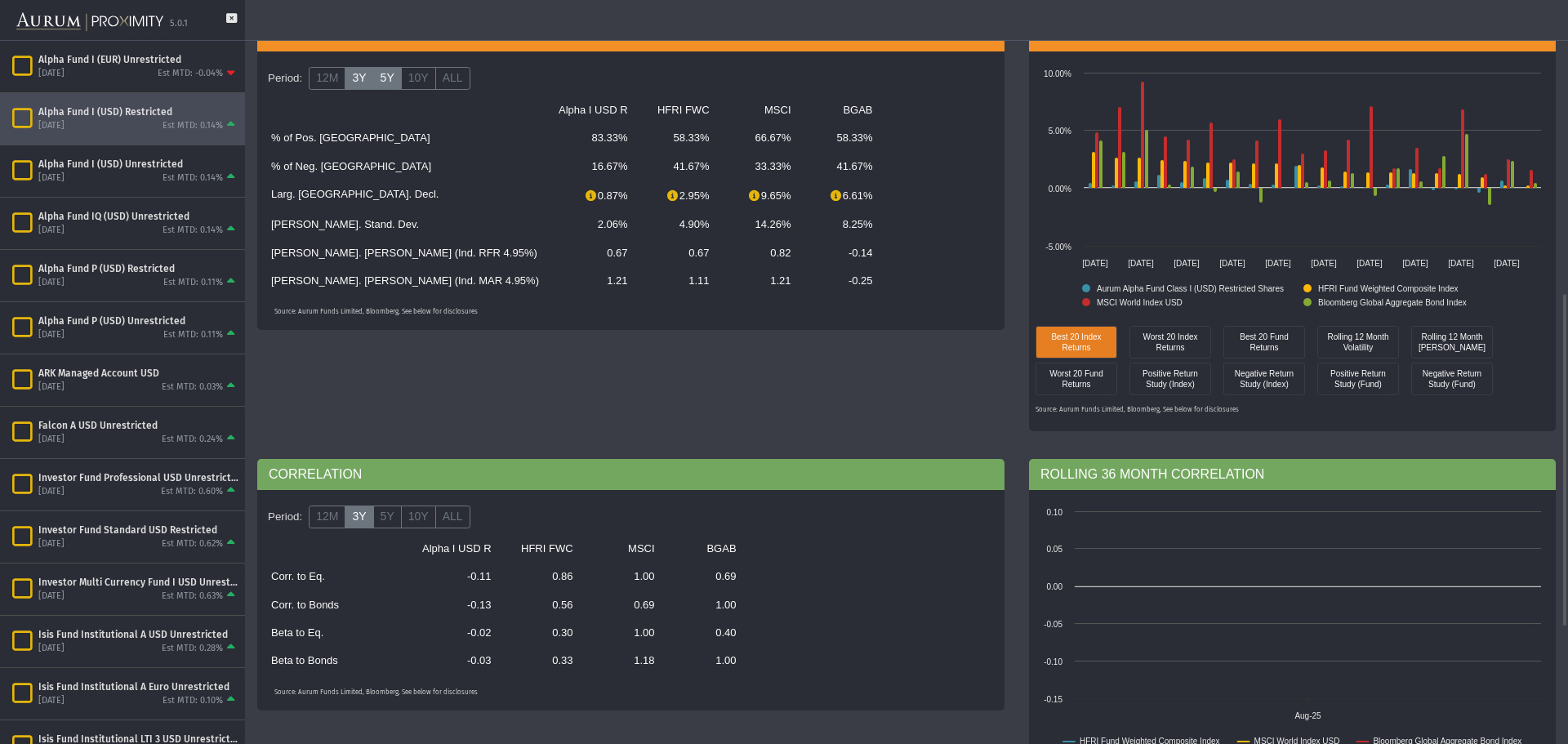
click at [377, 77] on label "5Y" at bounding box center [387, 78] width 28 height 23
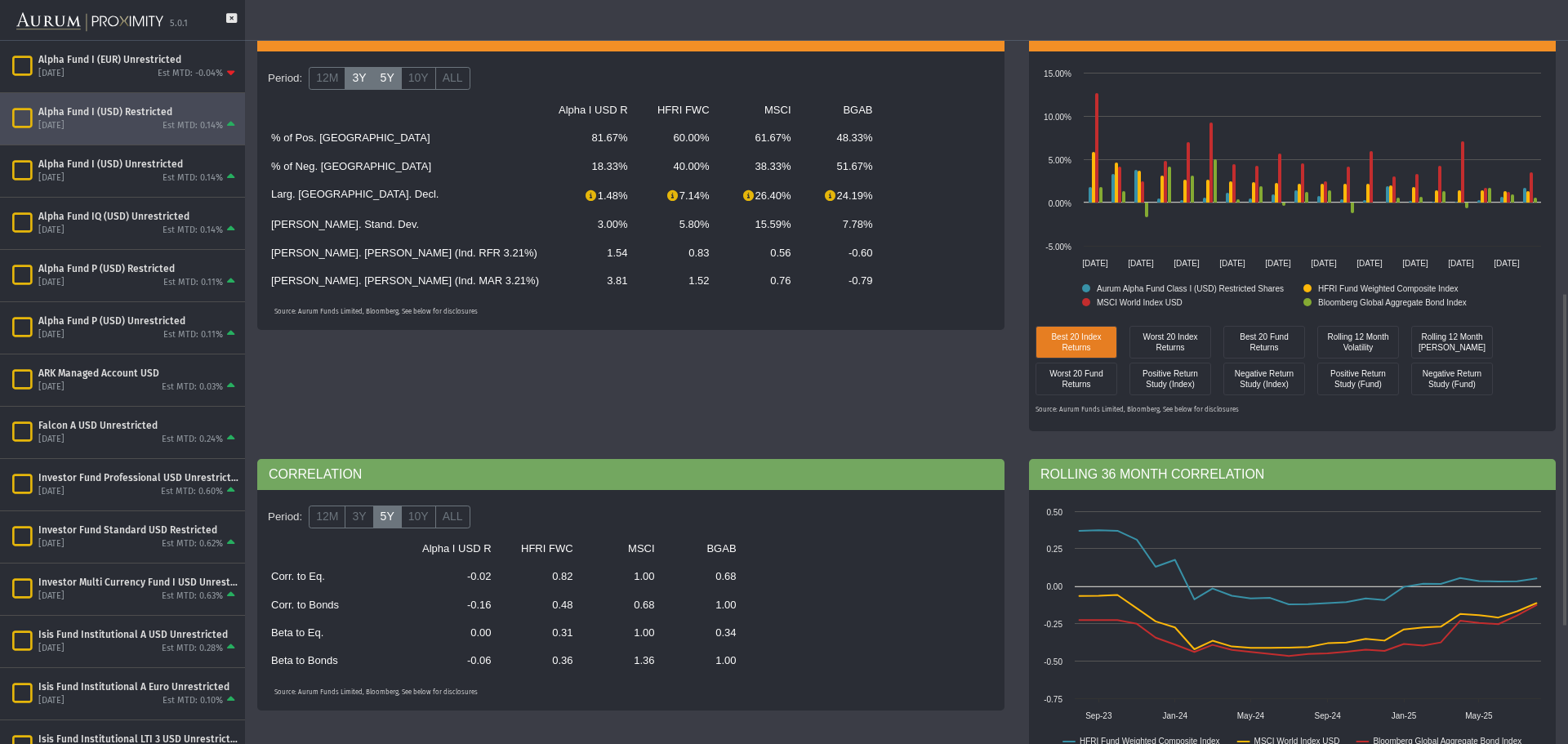
click at [355, 82] on label "3Y" at bounding box center [358, 78] width 28 height 23
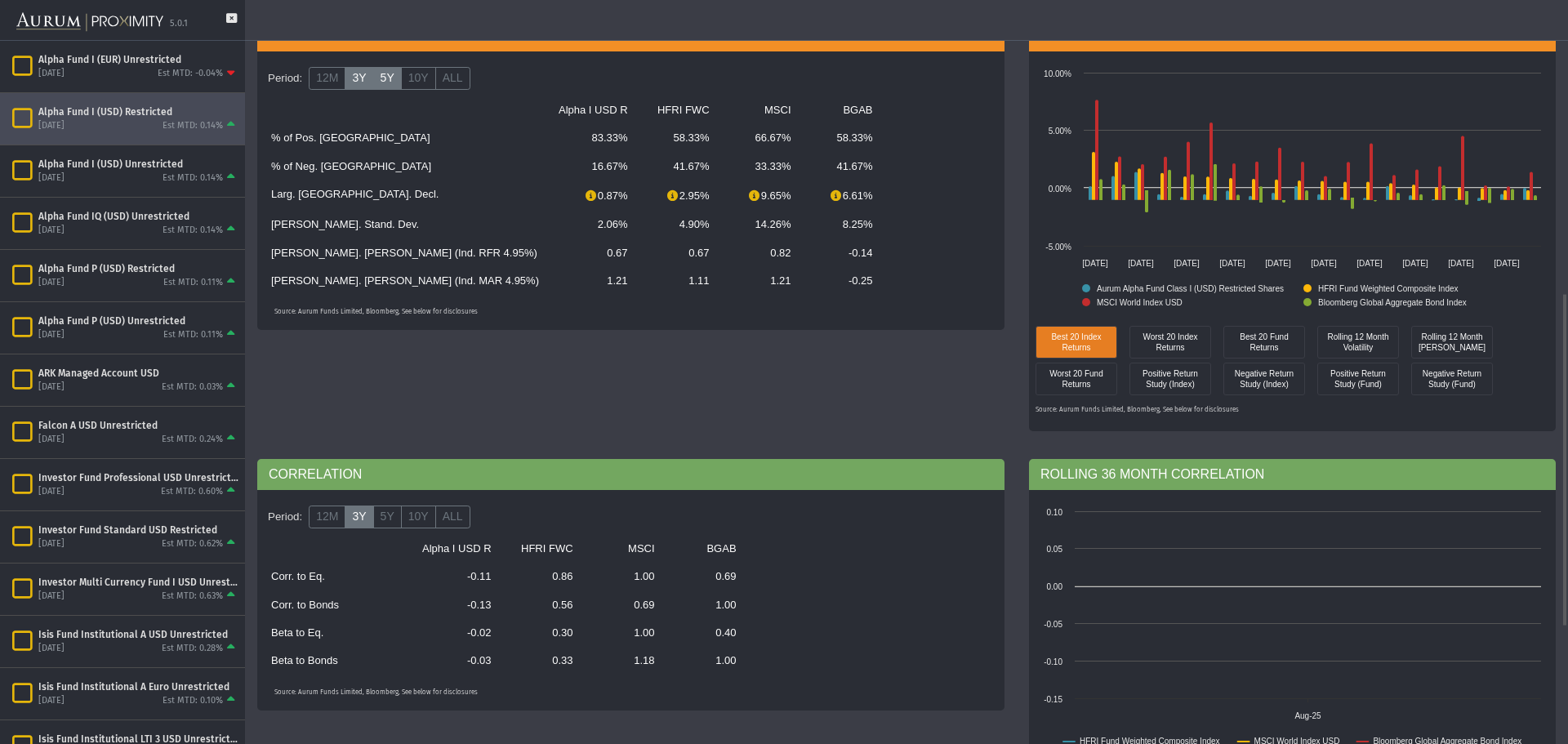
click at [380, 81] on label "5Y" at bounding box center [387, 78] width 28 height 23
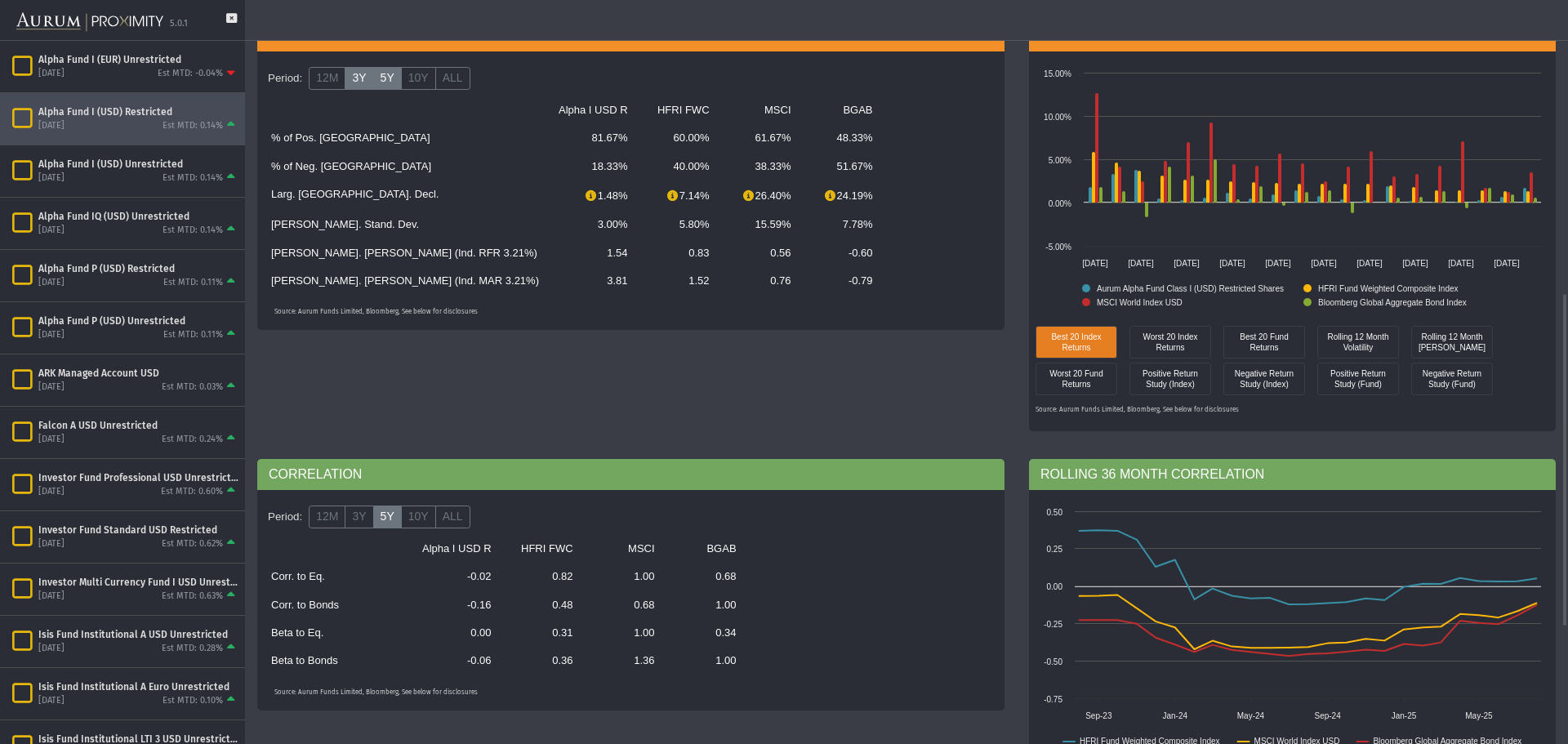
click at [359, 81] on label "3Y" at bounding box center [358, 78] width 28 height 23
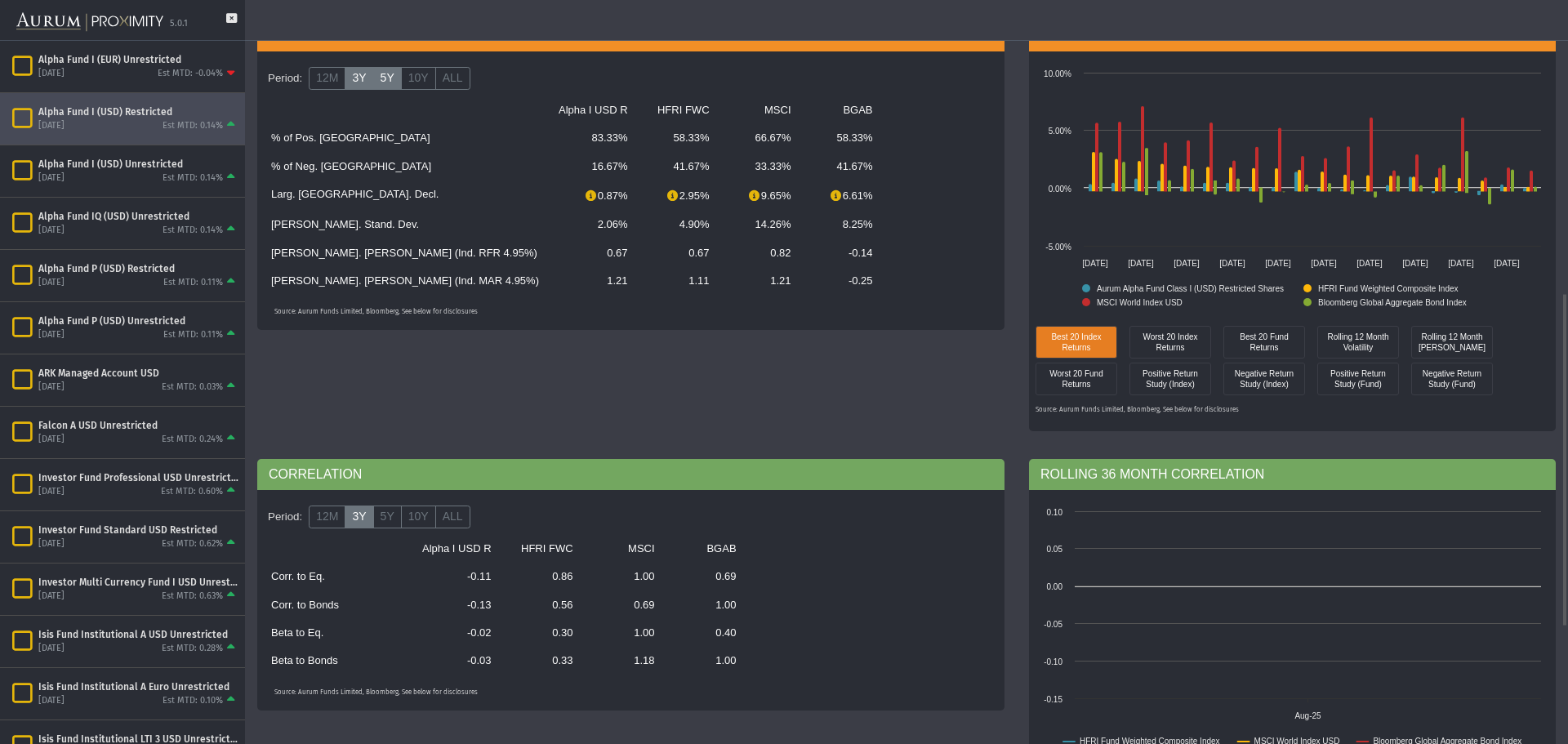
click at [380, 86] on label "5Y" at bounding box center [387, 78] width 28 height 23
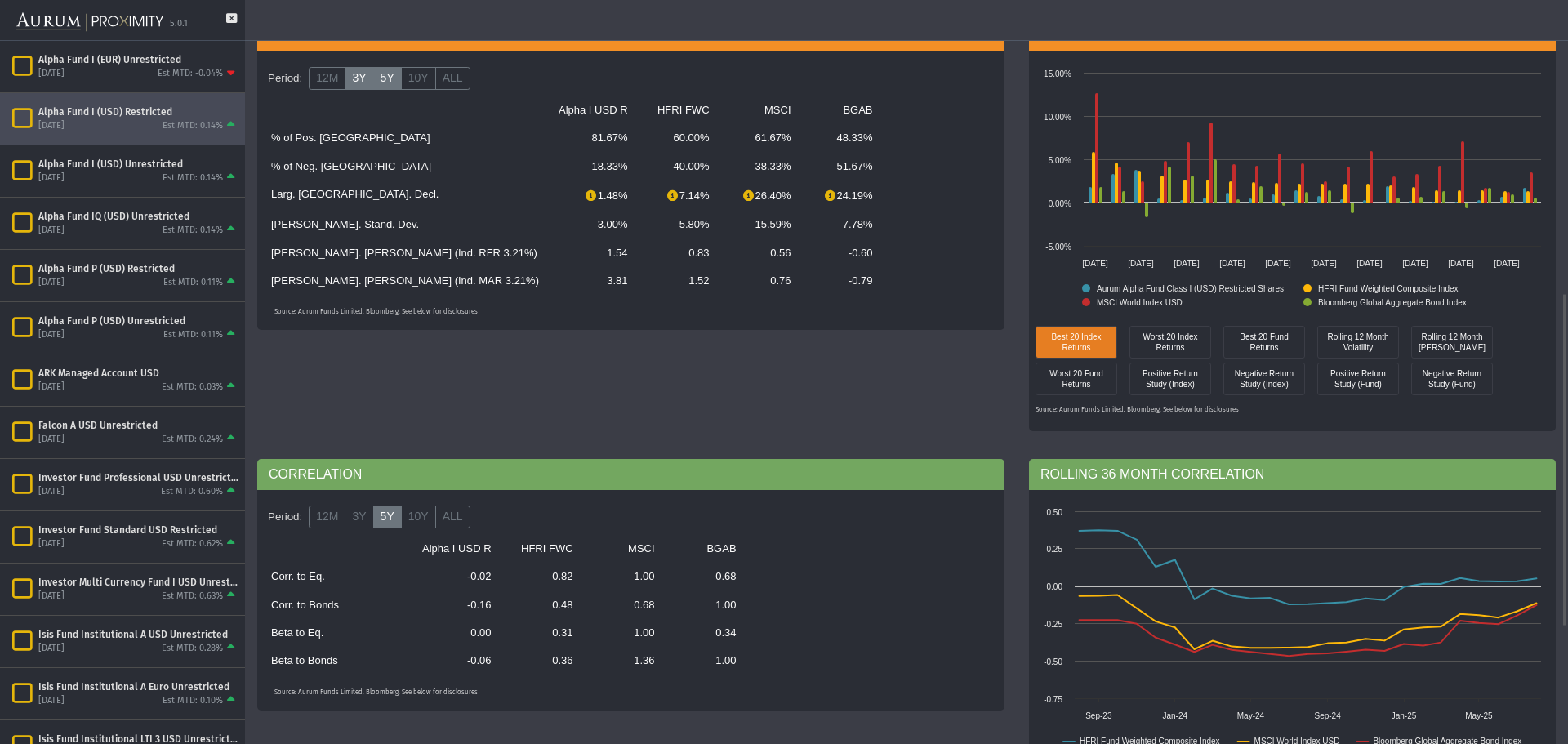
click at [346, 81] on label "3Y" at bounding box center [358, 78] width 28 height 23
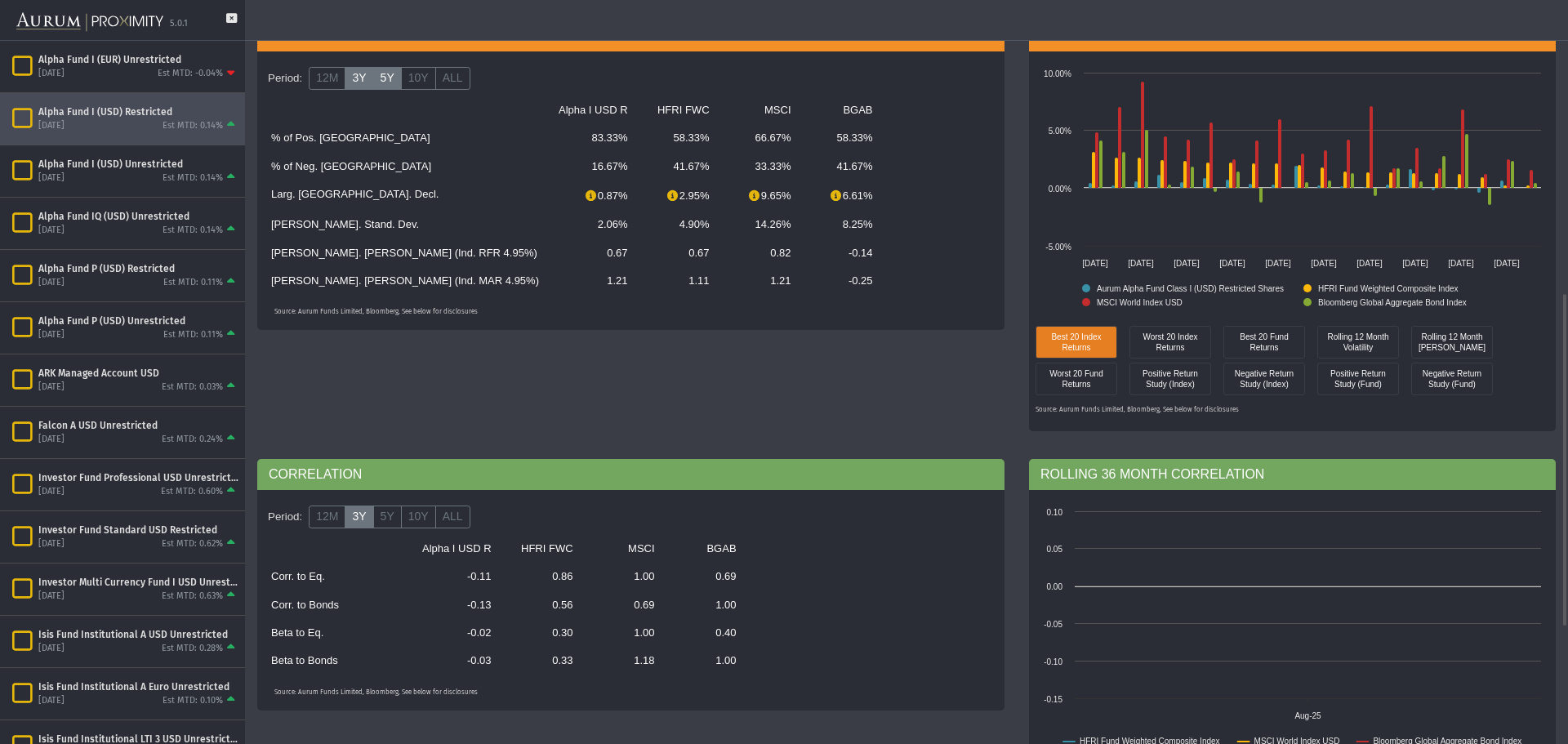
click at [378, 84] on label "5Y" at bounding box center [387, 78] width 28 height 23
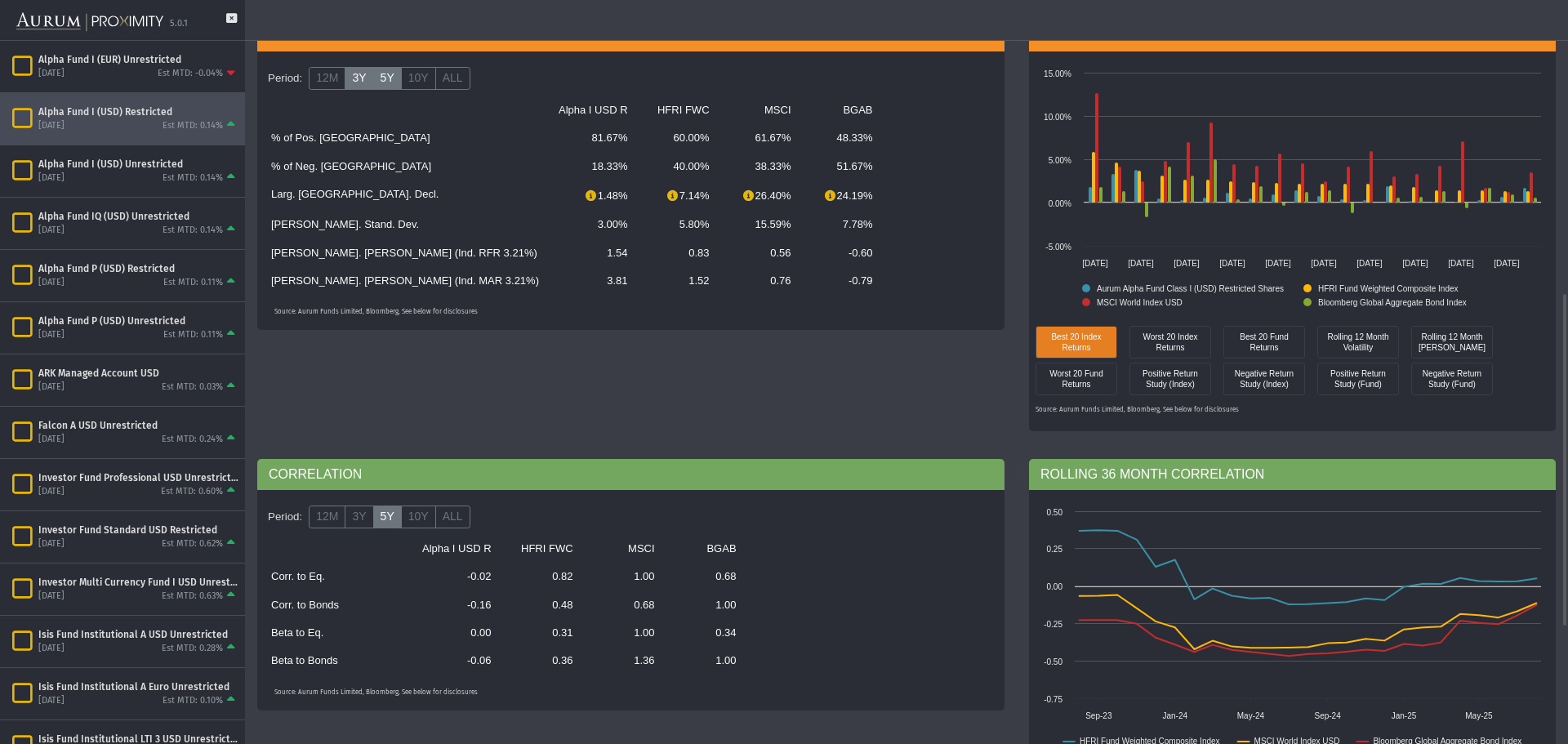
click at [361, 85] on label "3Y" at bounding box center [358, 78] width 28 height 23
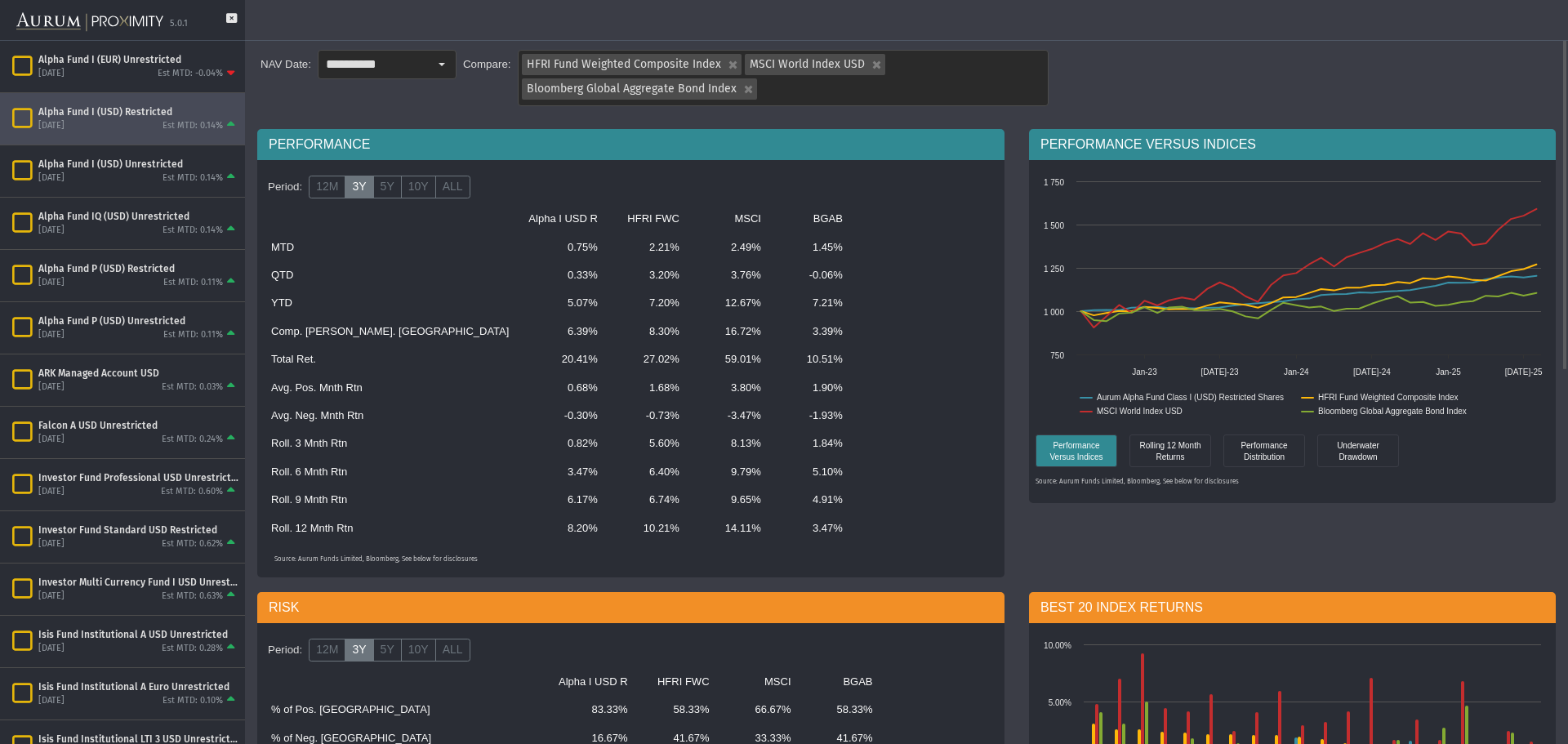
scroll to position [0, 0]
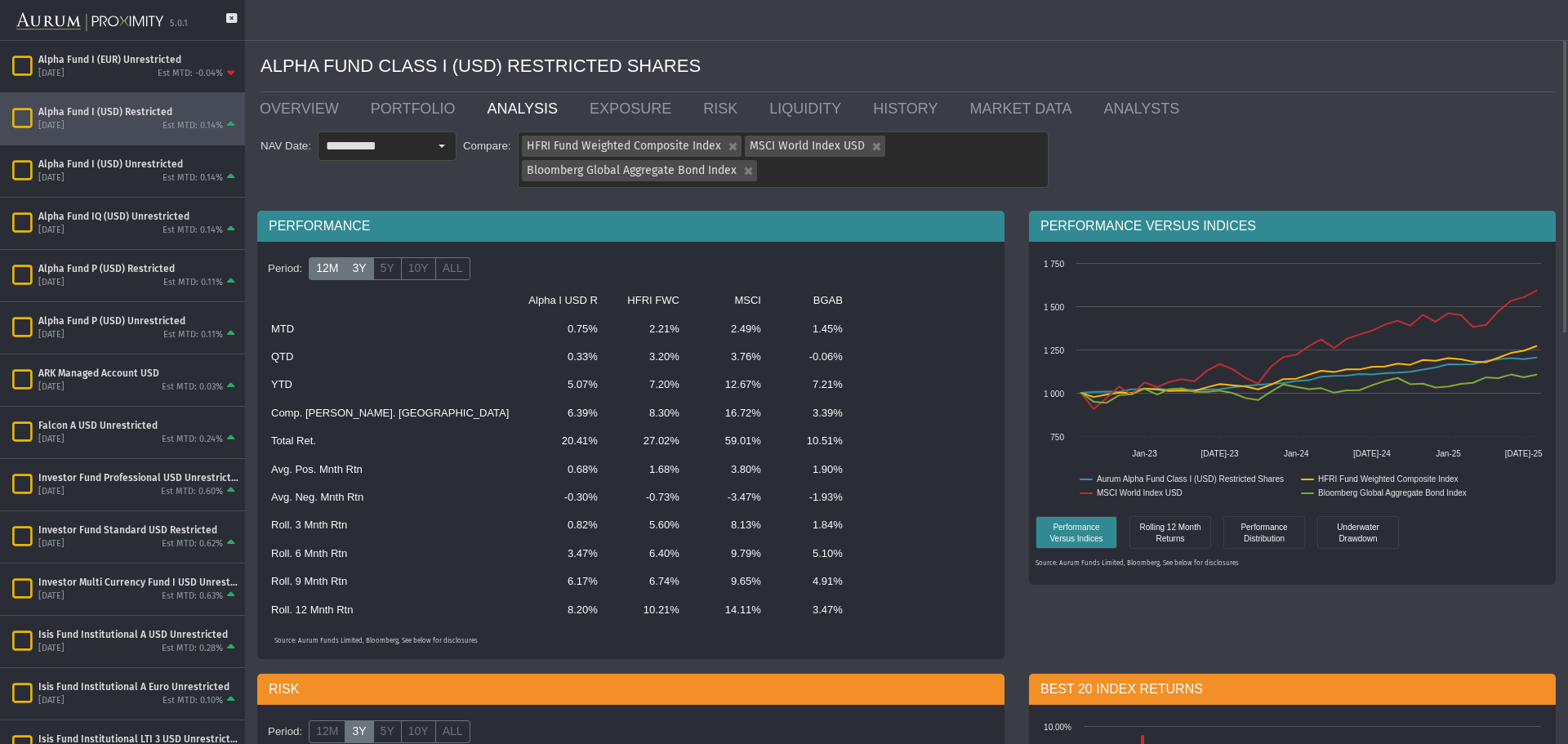
click at [330, 272] on label "12M" at bounding box center [327, 268] width 37 height 23
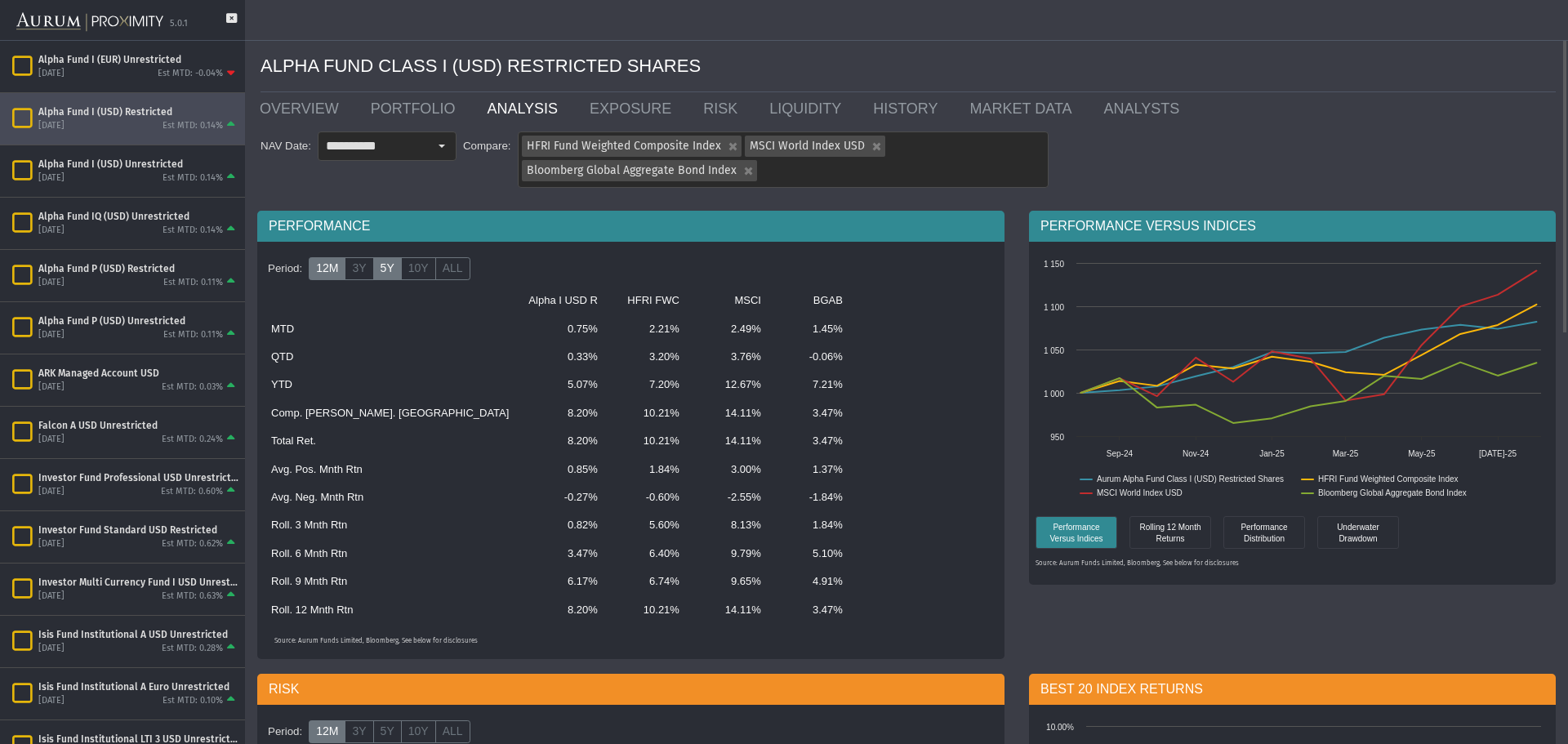
click at [386, 267] on label "5Y" at bounding box center [387, 268] width 28 height 23
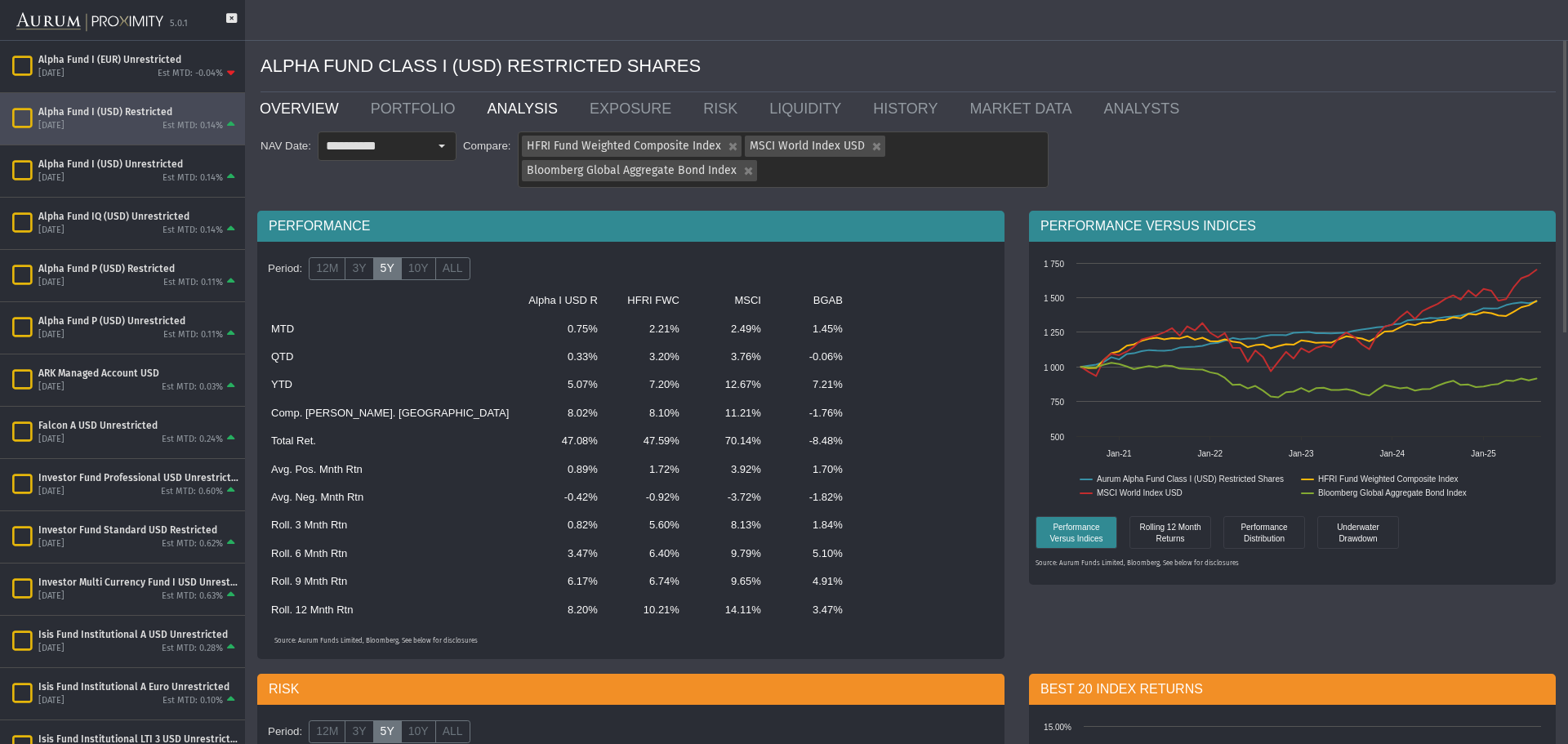
click at [278, 106] on link "OVERVIEW" at bounding box center [303, 109] width 111 height 33
